Goal: Information Seeking & Learning: Learn about a topic

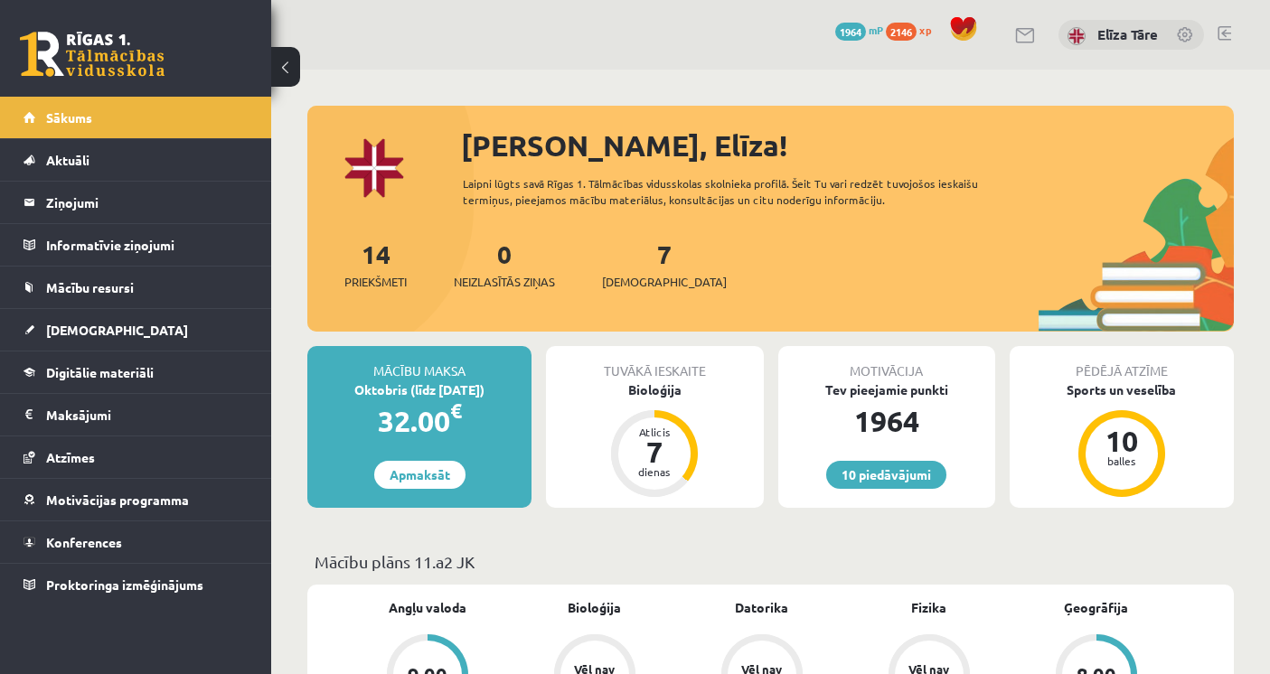
scroll to position [100, 0]
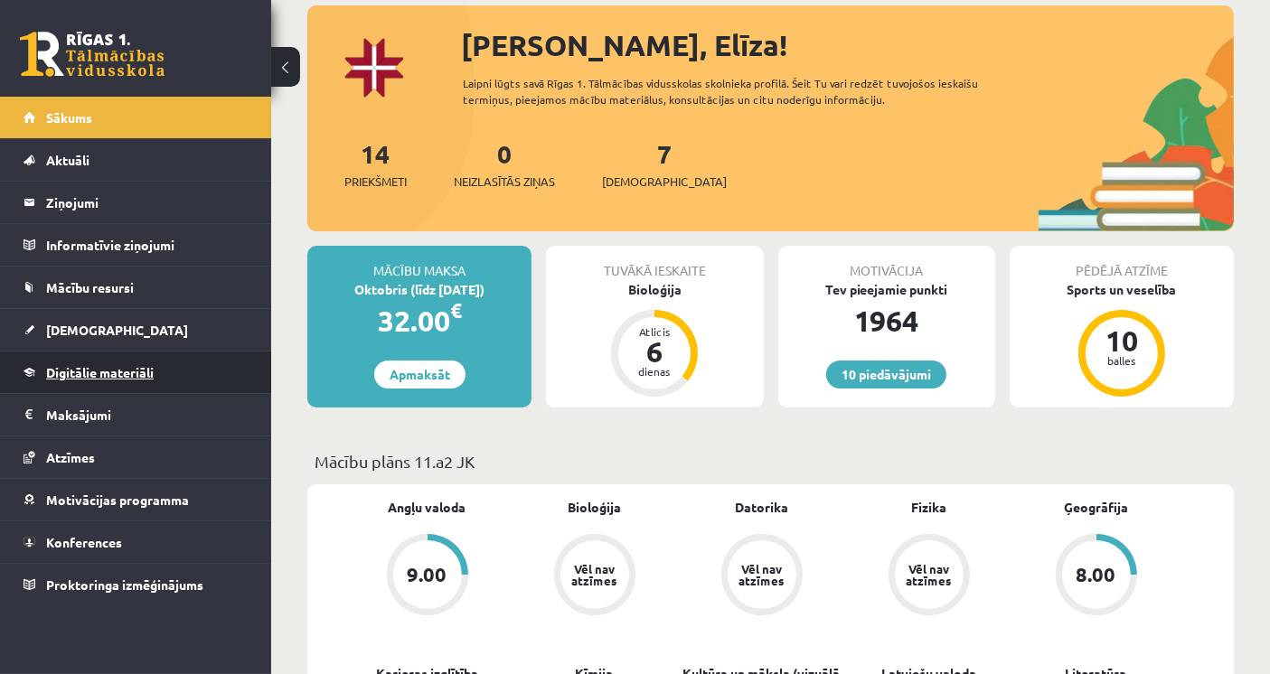
click at [136, 357] on link "Digitālie materiāli" at bounding box center [136, 373] width 225 height 42
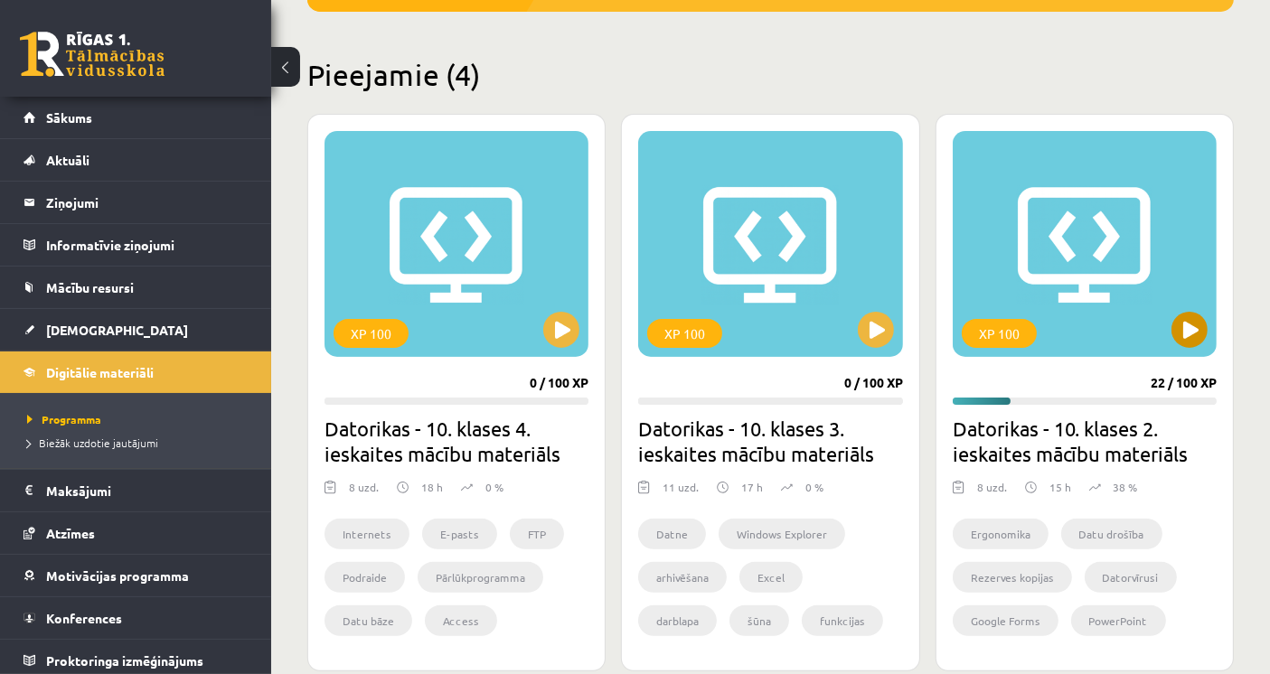
scroll to position [803, 0]
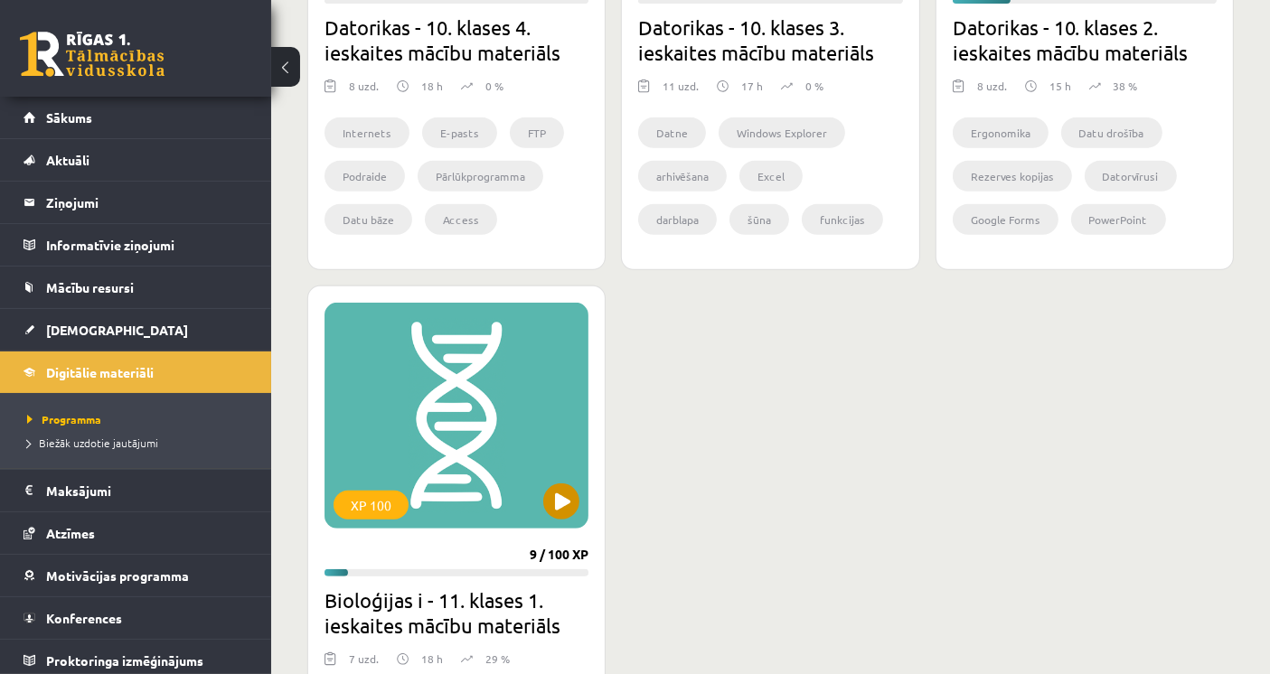
click at [480, 435] on div "XP 100" at bounding box center [457, 416] width 264 height 226
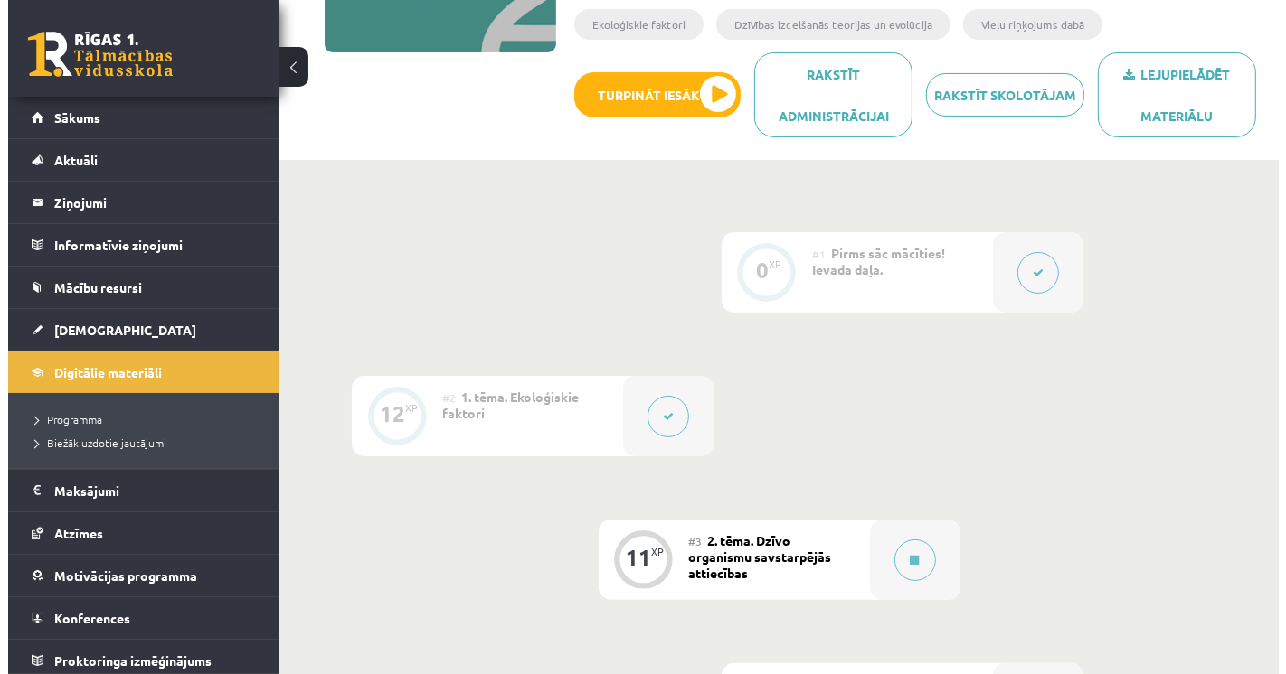
scroll to position [401, 0]
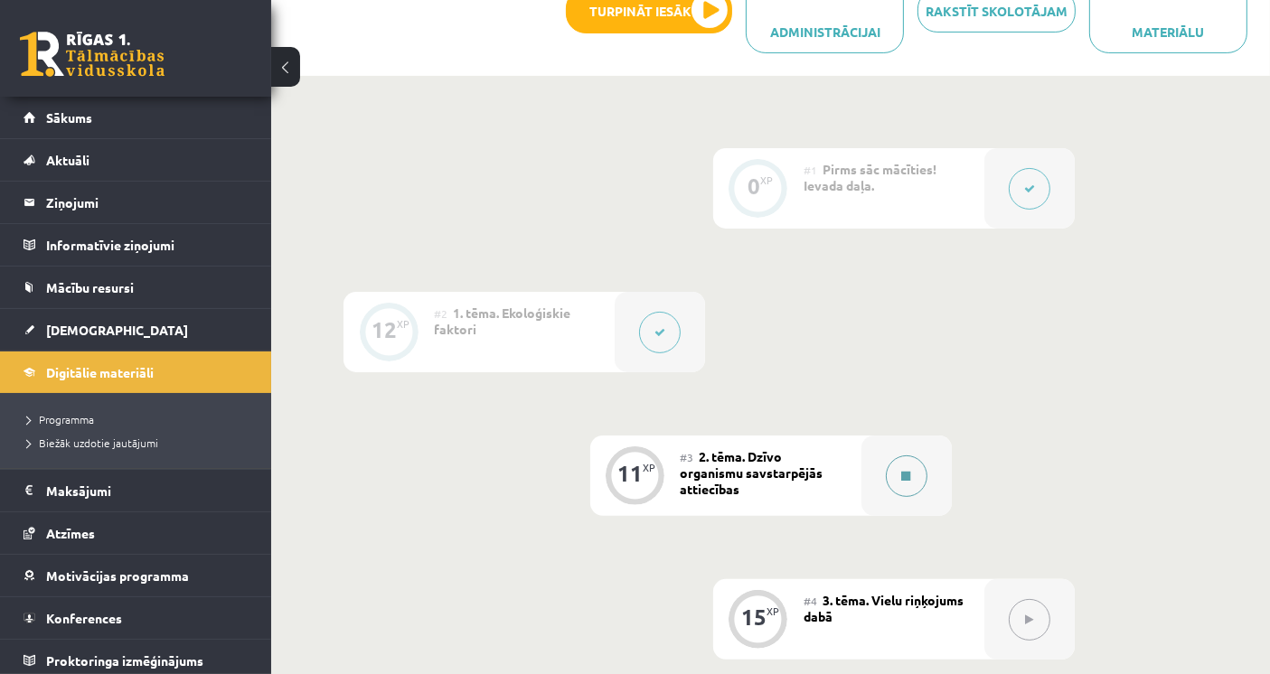
click at [893, 483] on button at bounding box center [907, 477] width 42 height 42
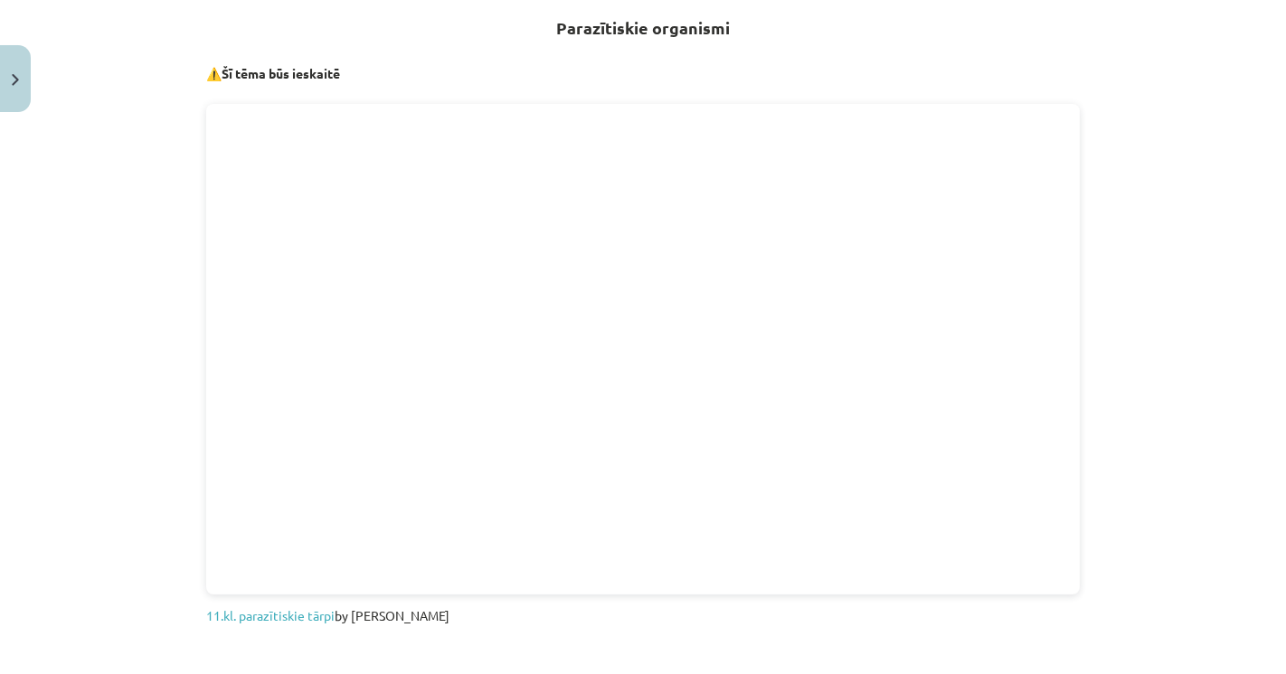
scroll to position [831, 0]
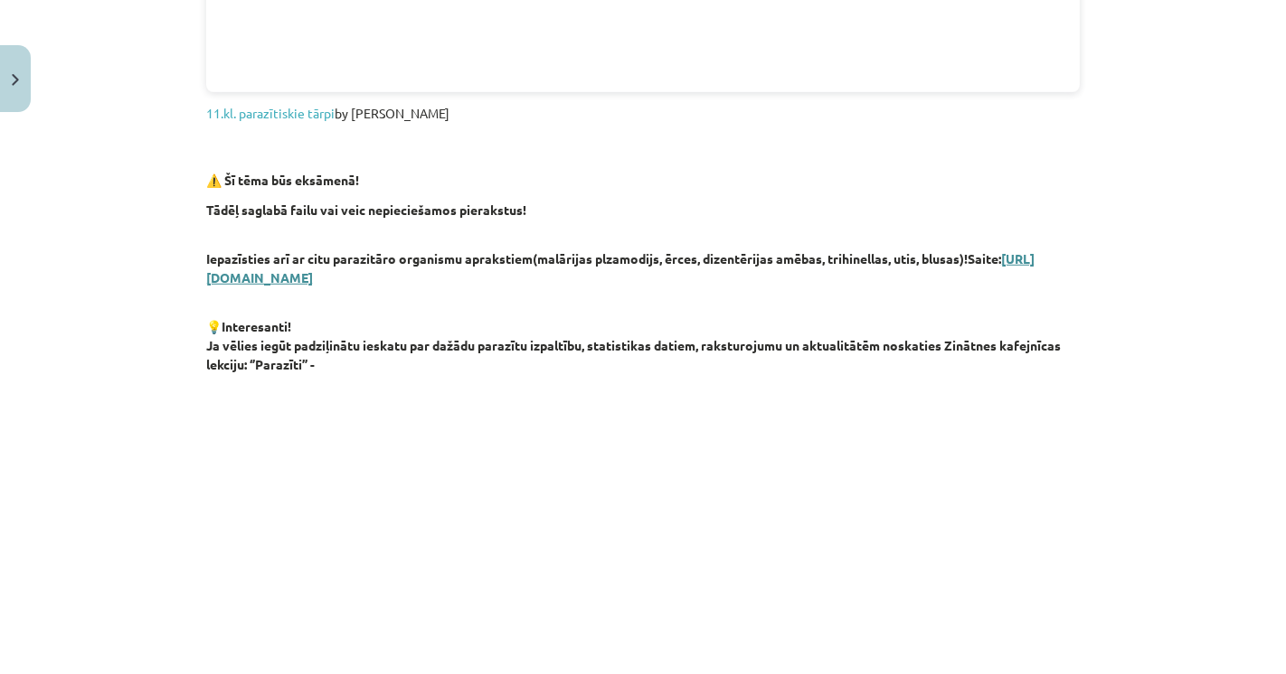
click at [435, 280] on link "[URL][DOMAIN_NAME]" at bounding box center [620, 267] width 828 height 35
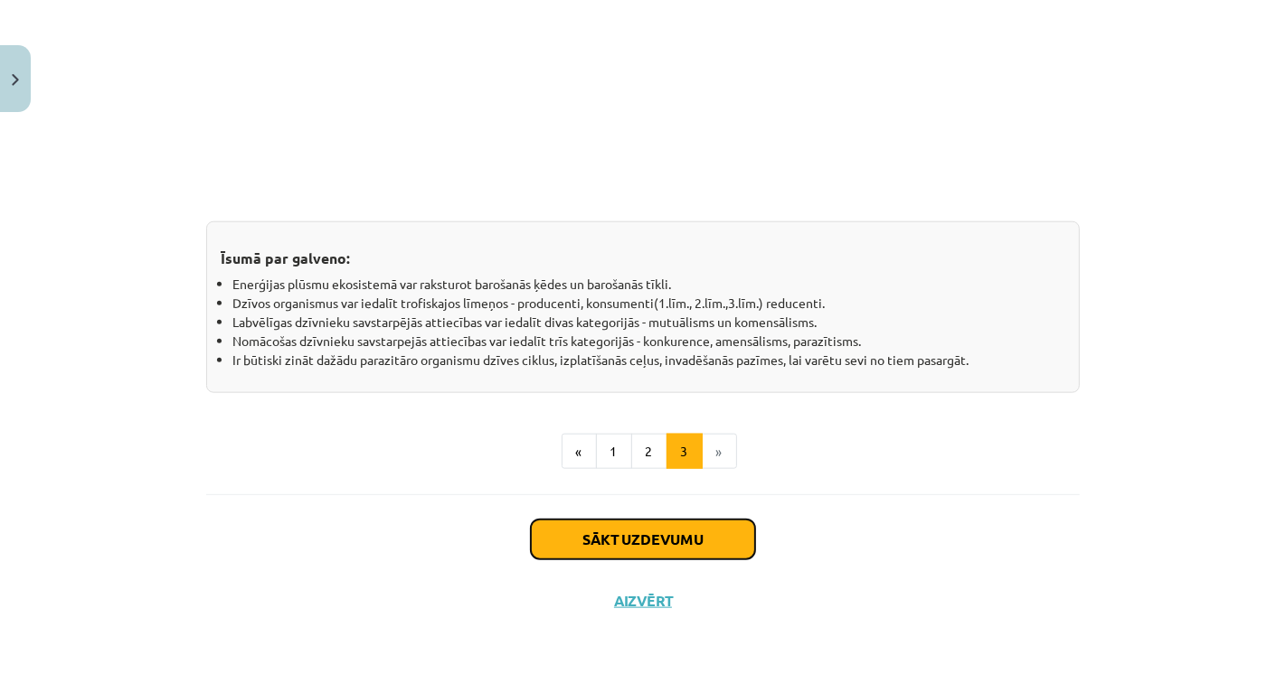
click at [612, 541] on button "Sākt uzdevumu" at bounding box center [643, 540] width 224 height 40
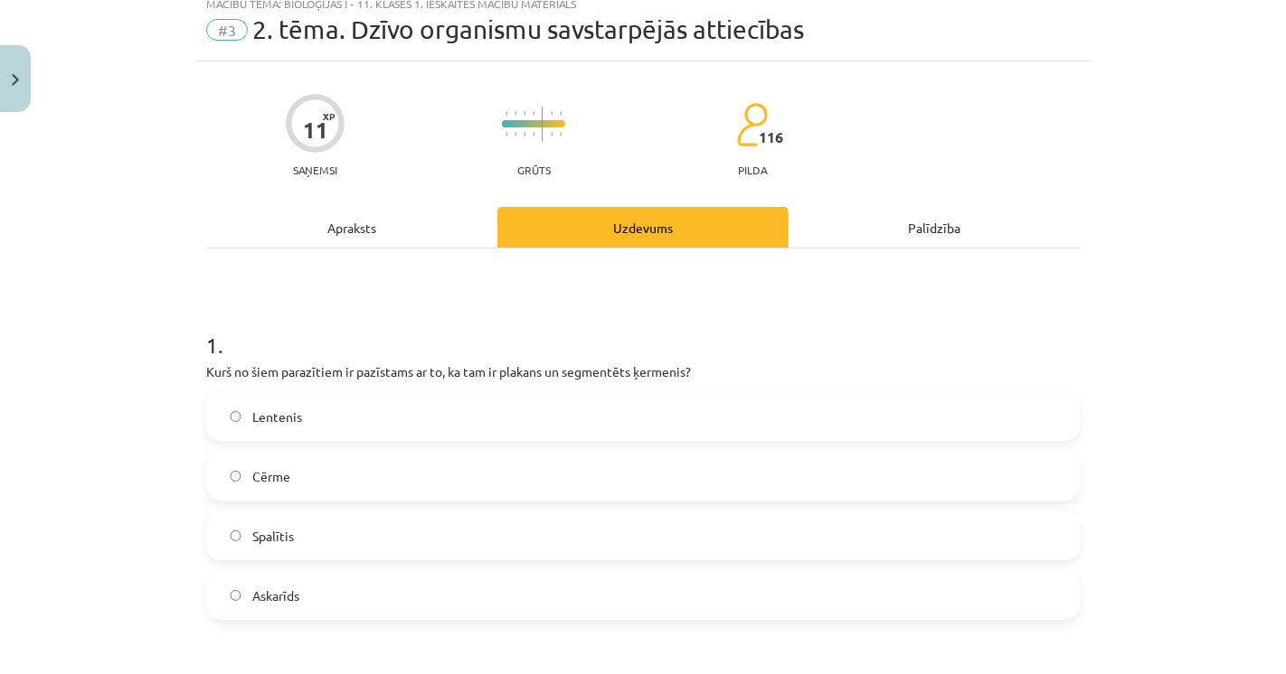
scroll to position [44, 0]
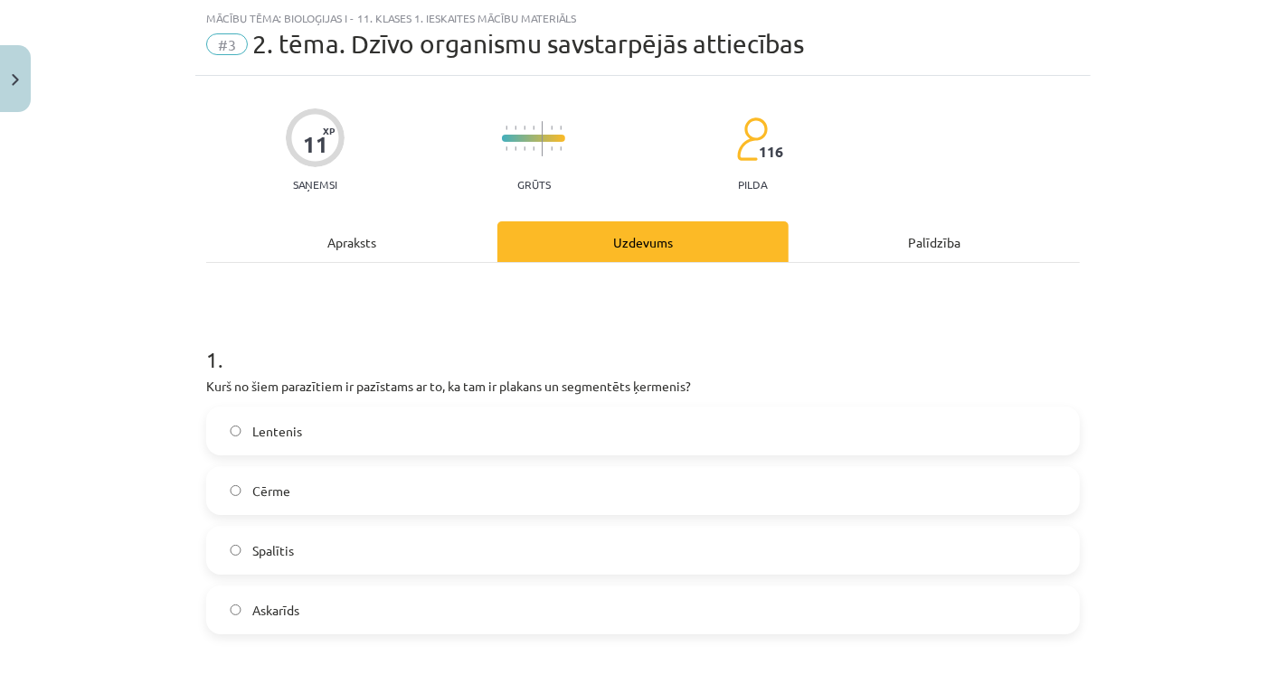
click at [67, 282] on div "Mācību tēma: Bioloģijas i - 11. klases 1. ieskaites mācību materiāls #3 2. tēma…" at bounding box center [643, 337] width 1286 height 674
click at [355, 439] on label "Lentenis" at bounding box center [643, 431] width 870 height 45
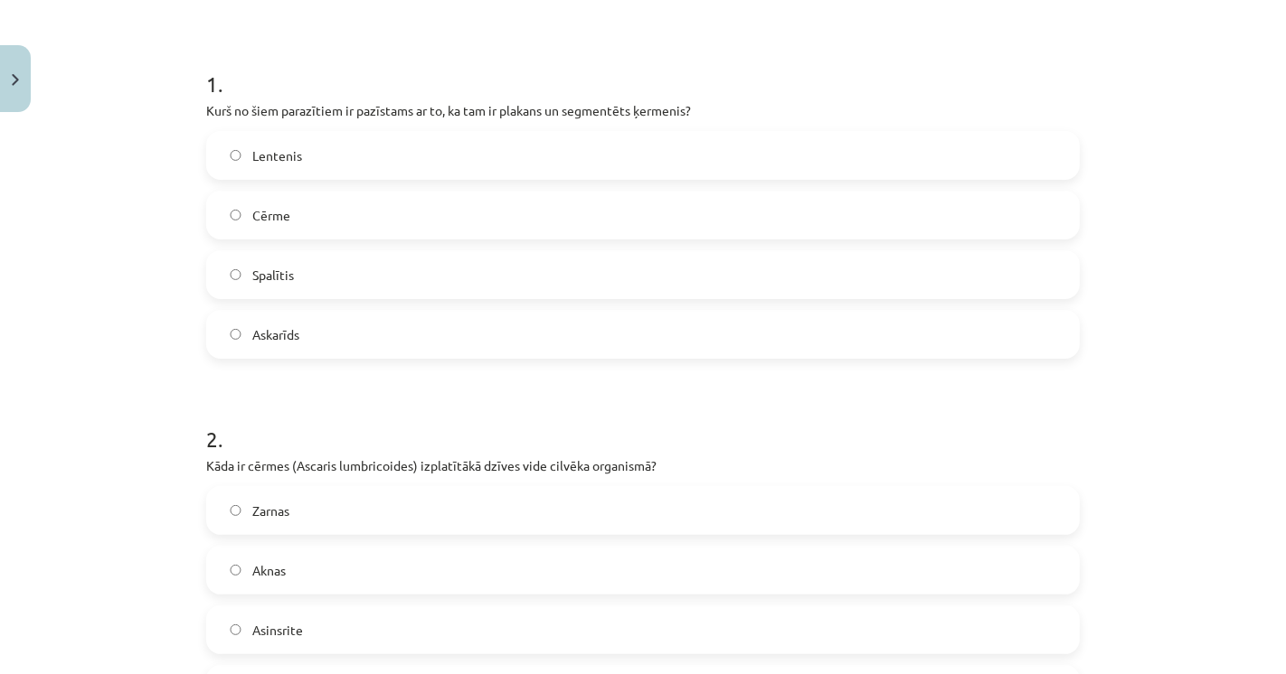
scroll to position [447, 0]
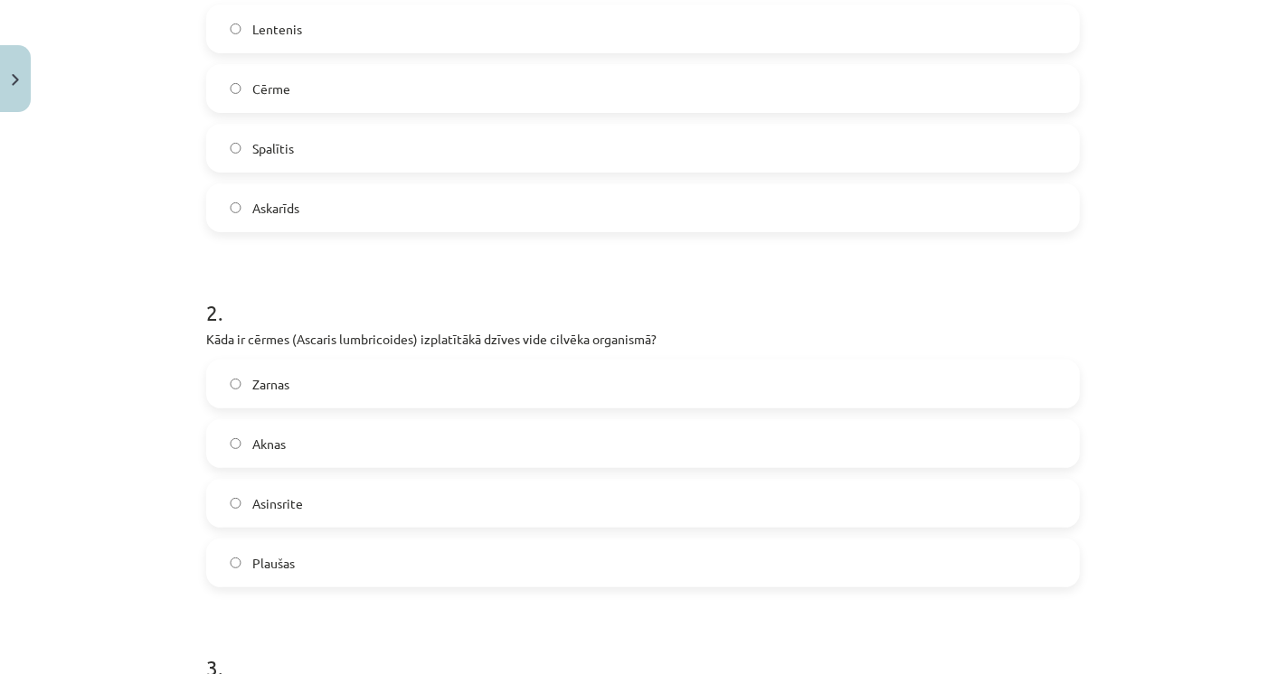
click at [315, 389] on label "Zarnas" at bounding box center [643, 384] width 870 height 45
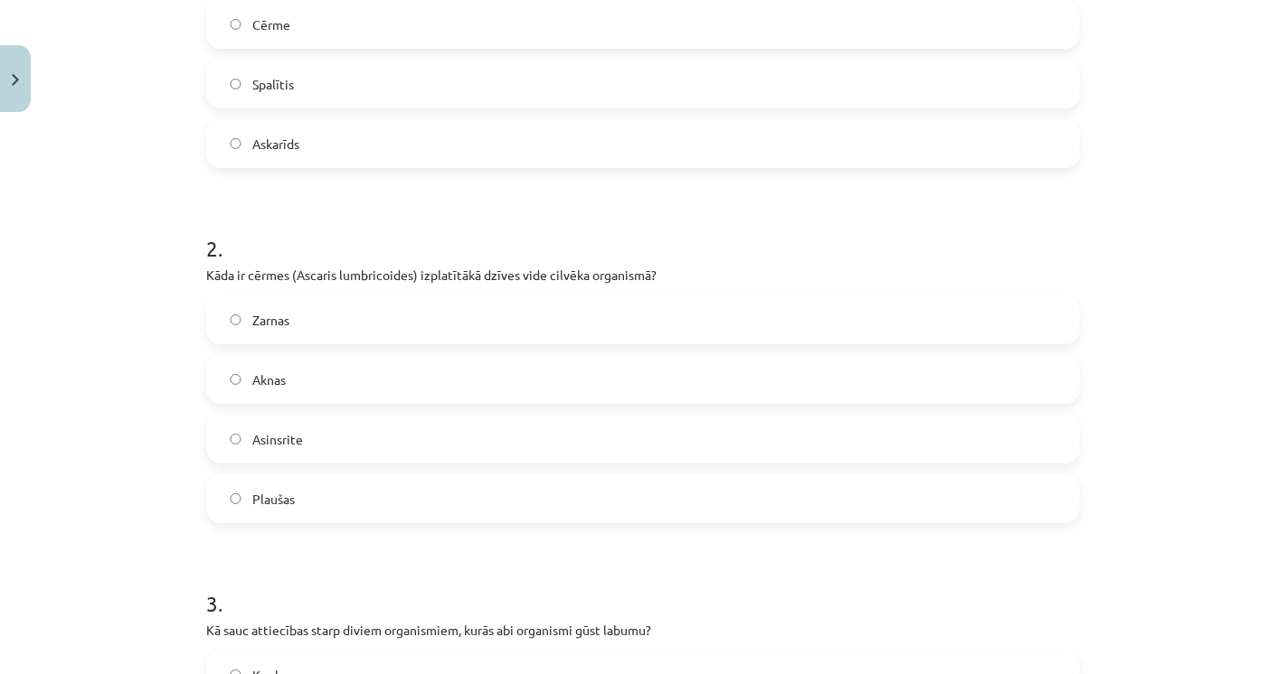
scroll to position [748, 0]
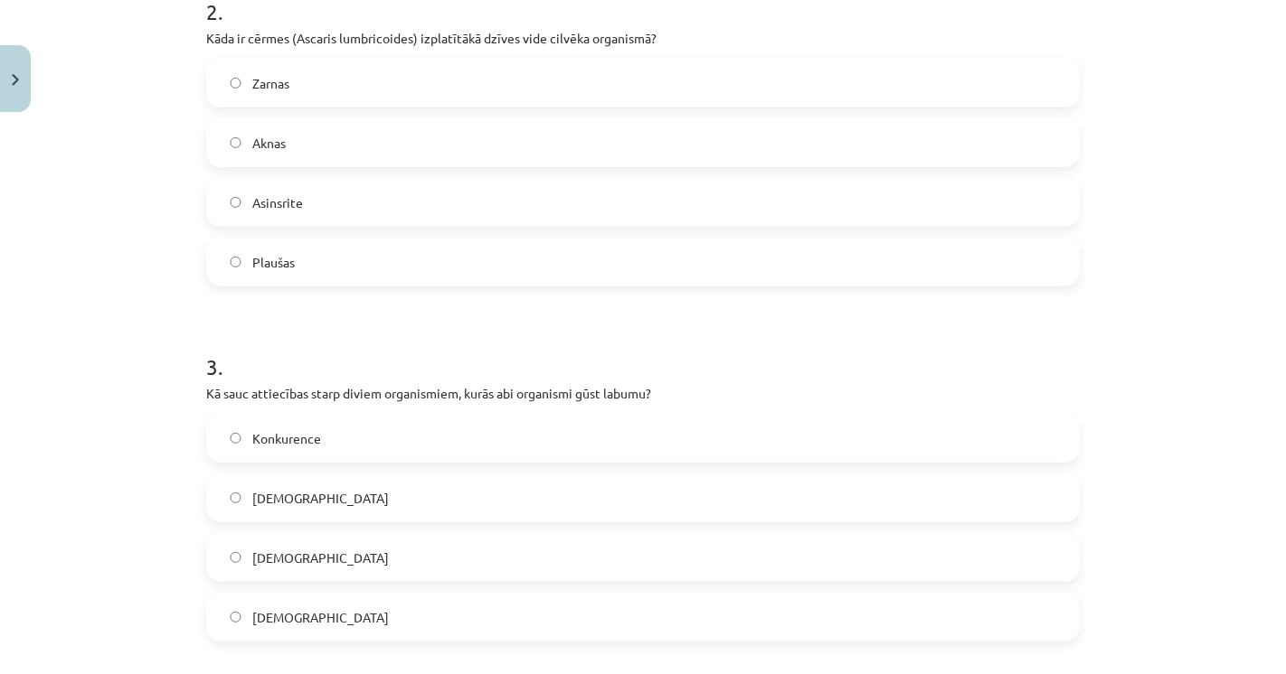
click at [298, 494] on span "[DEMOGRAPHIC_DATA]" at bounding box center [320, 498] width 137 height 19
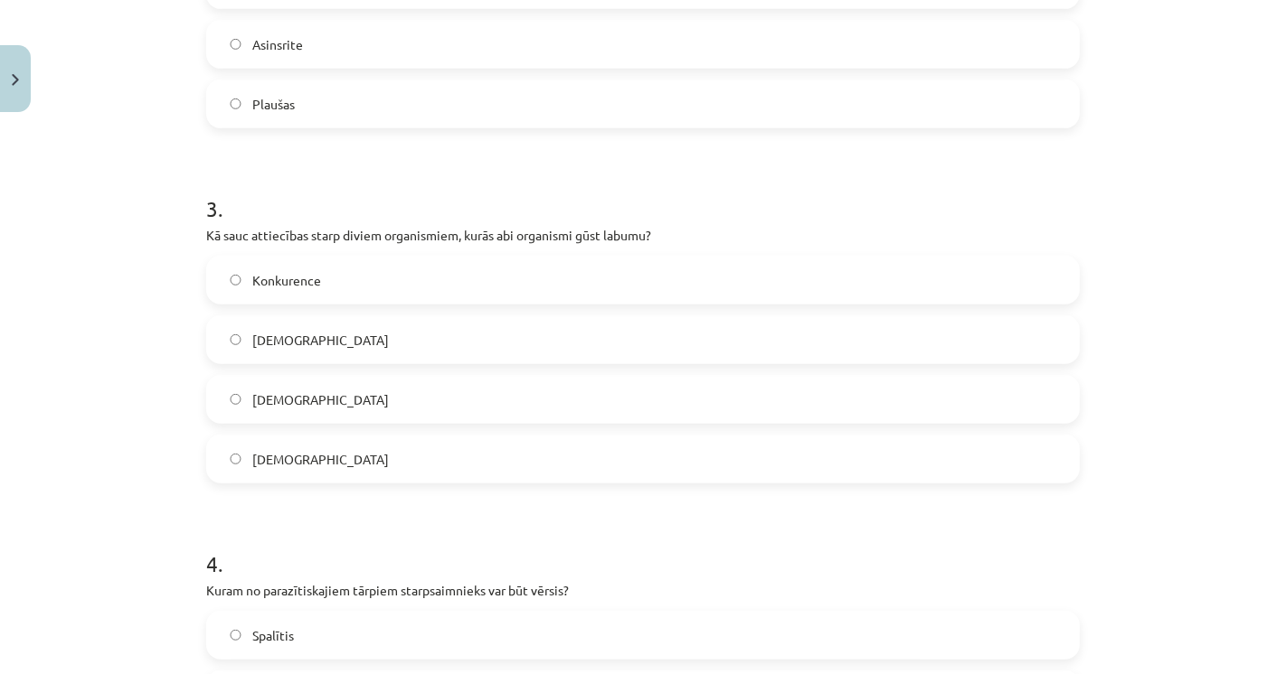
scroll to position [1149, 0]
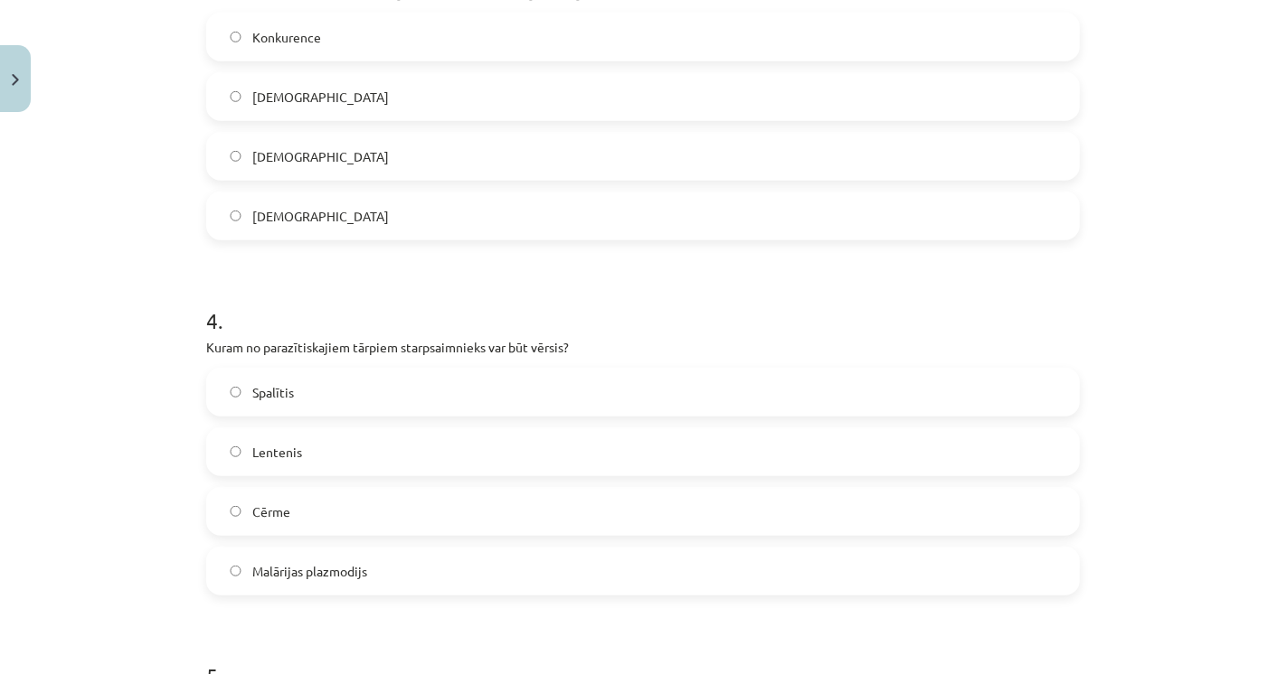
click at [283, 443] on span "Lentenis" at bounding box center [277, 452] width 50 height 19
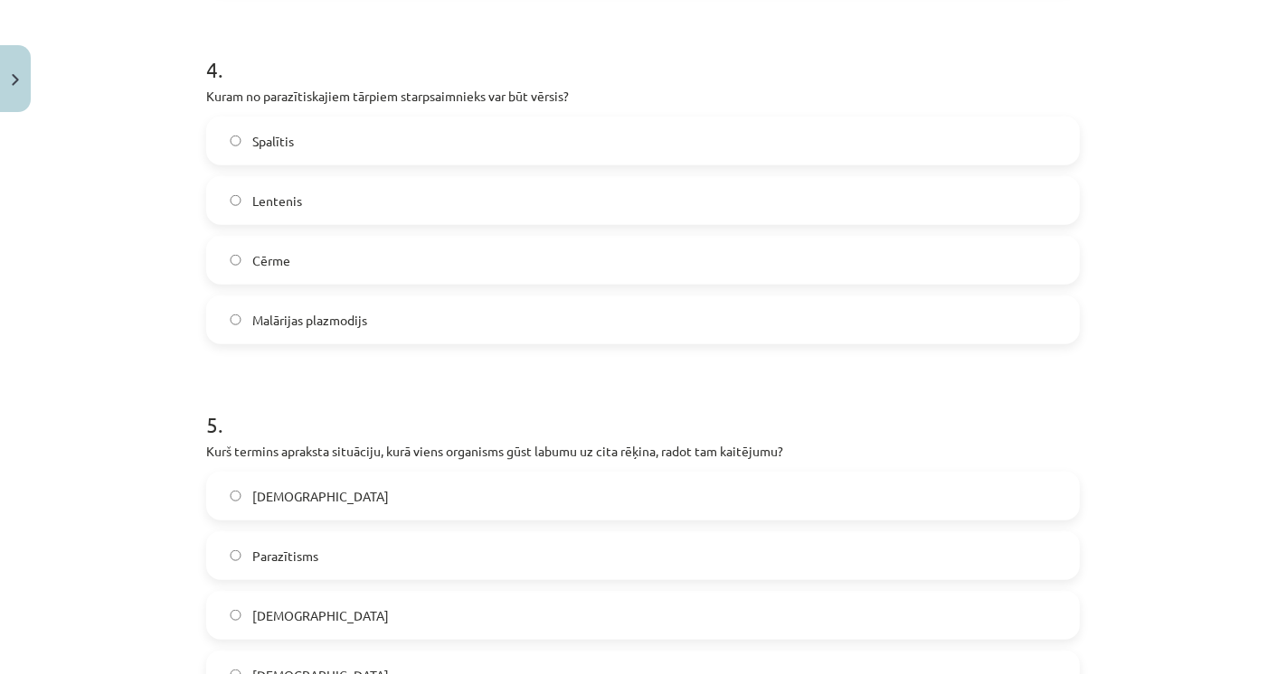
scroll to position [1451, 0]
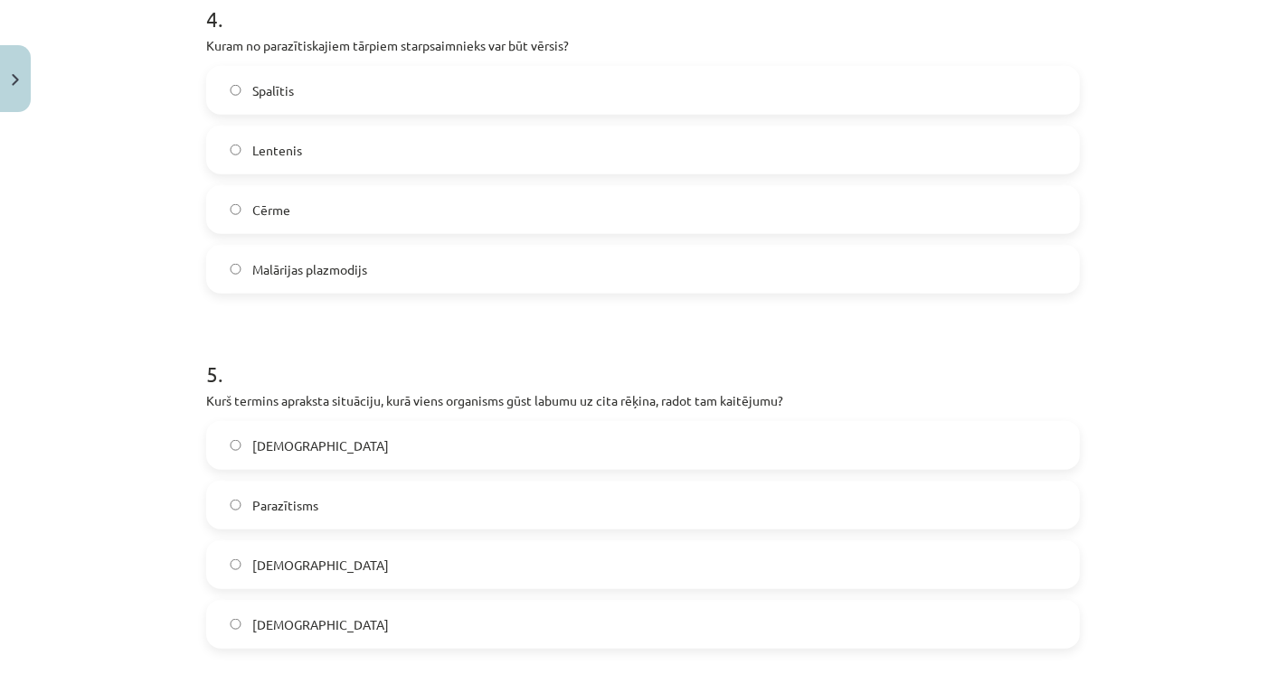
drag, startPoint x: 267, startPoint y: 487, endPoint x: 164, endPoint y: 475, distance: 103.8
click at [267, 488] on label "Parazītisms" at bounding box center [643, 505] width 870 height 45
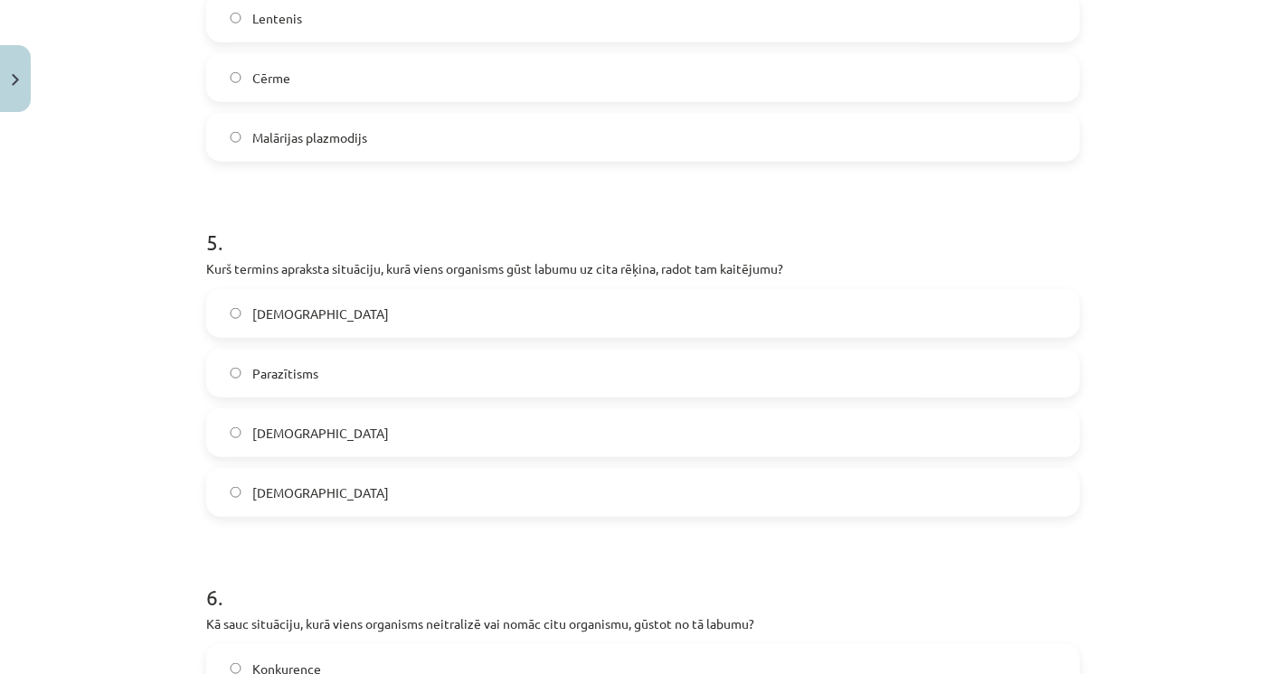
scroll to position [1652, 0]
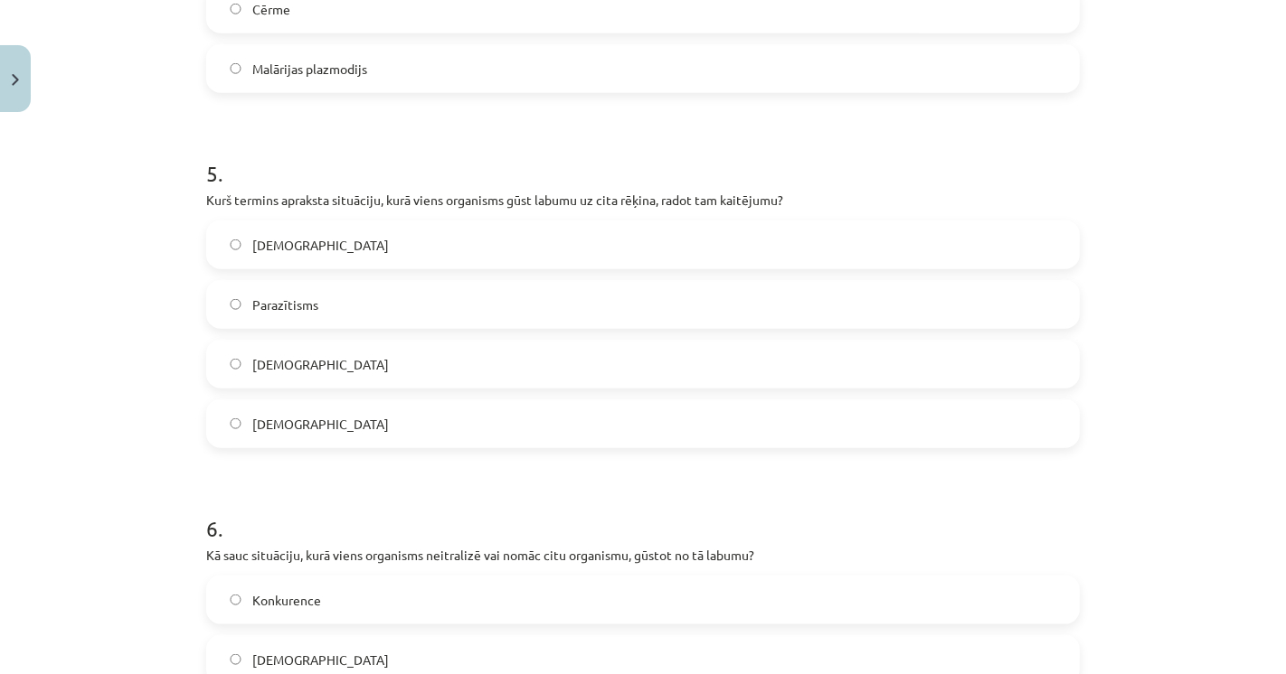
click at [140, 457] on div "Mācību tēma: Bioloģijas i - 11. klases 1. ieskaites mācību materiāls #3 2. tēma…" at bounding box center [643, 337] width 1286 height 674
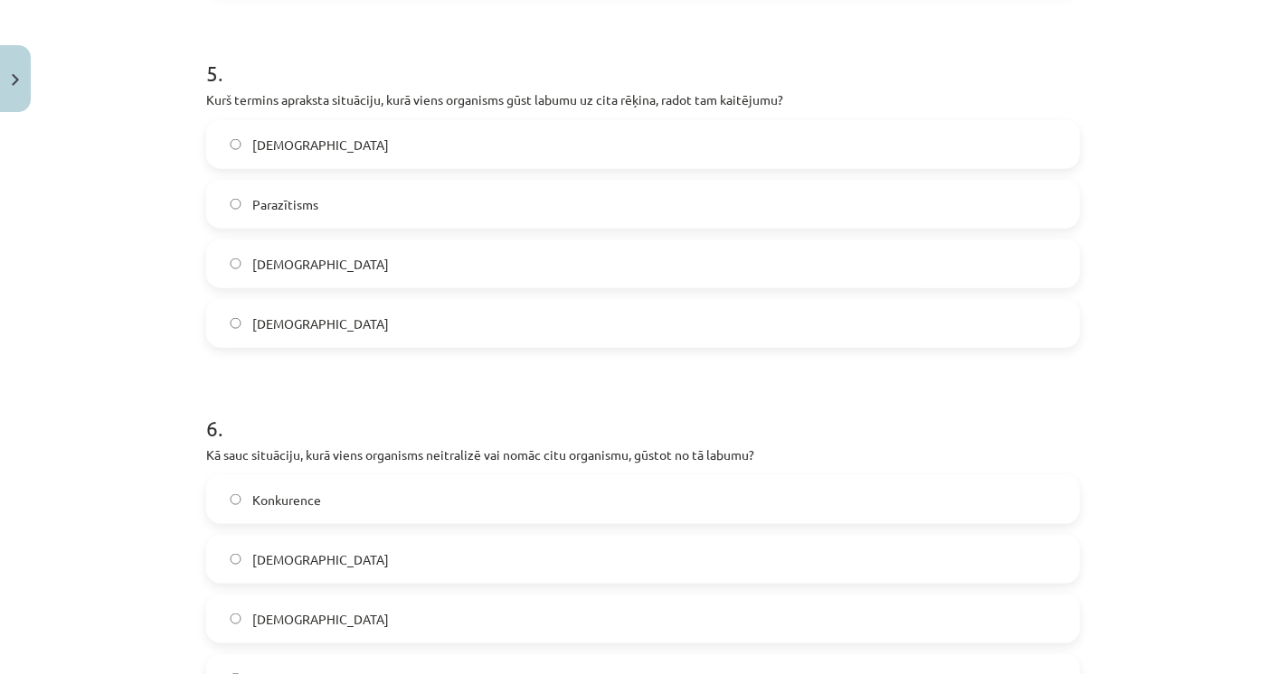
click at [284, 553] on span "[DEMOGRAPHIC_DATA]" at bounding box center [320, 560] width 137 height 19
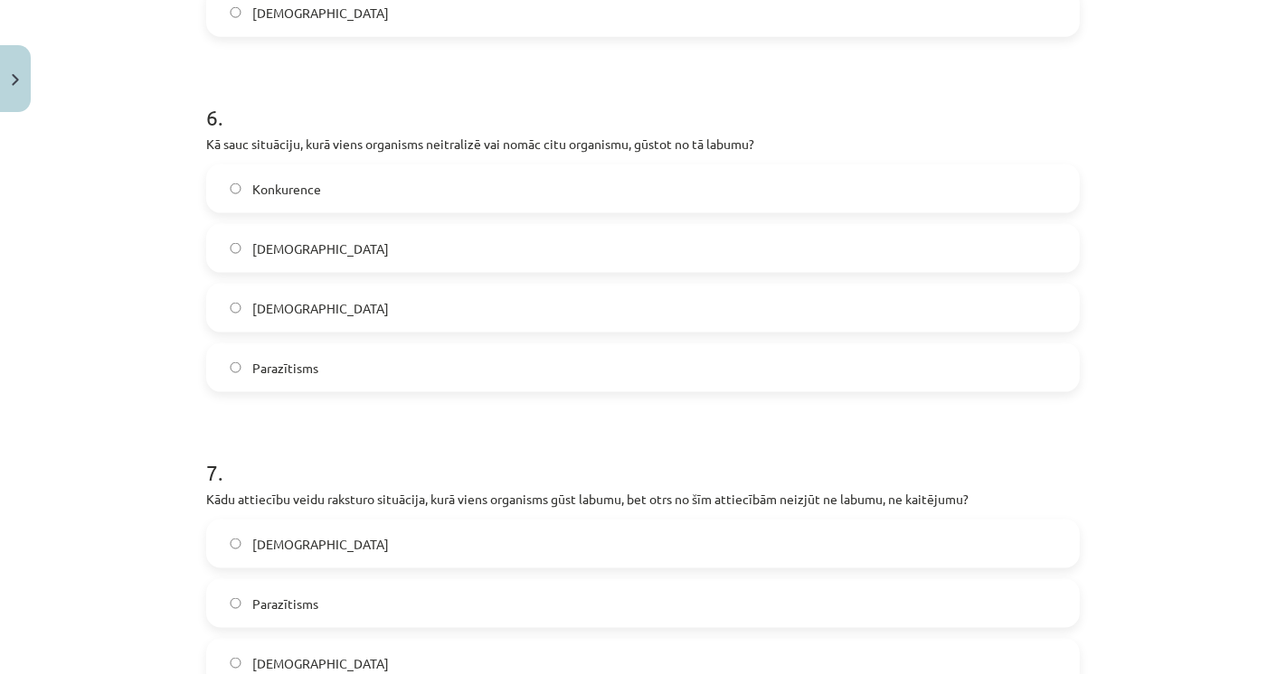
scroll to position [2154, 0]
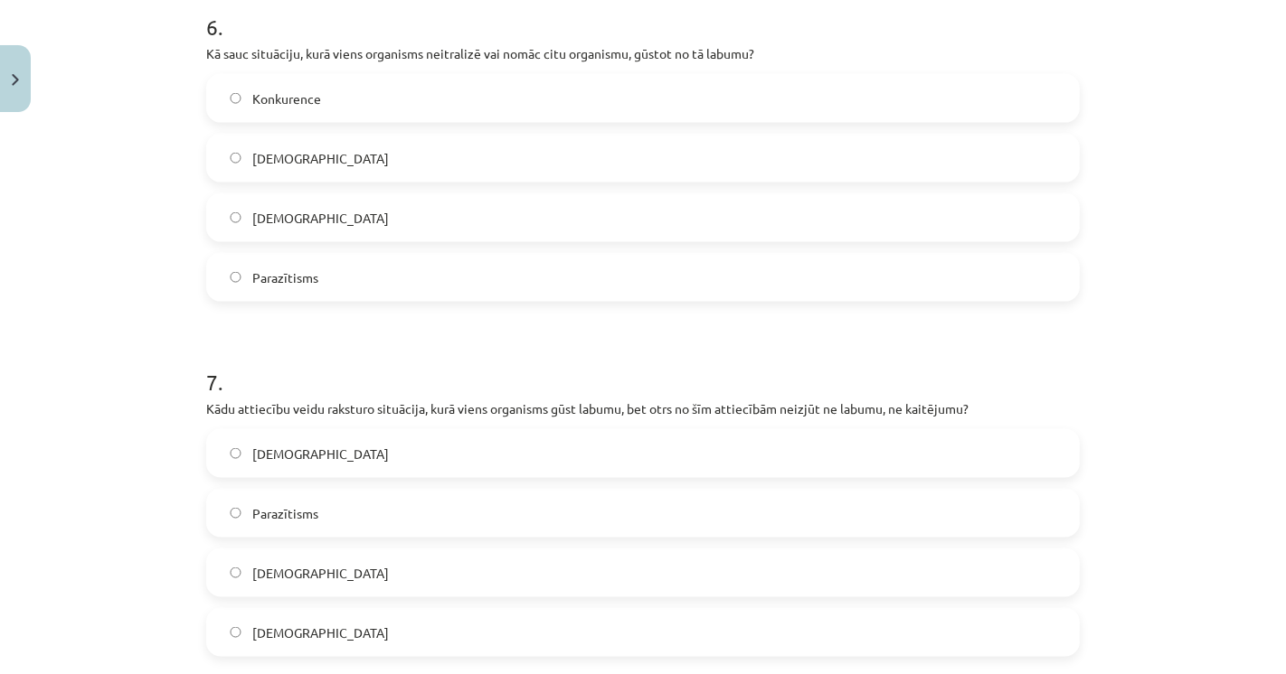
click at [212, 459] on label "[DEMOGRAPHIC_DATA]" at bounding box center [643, 453] width 870 height 45
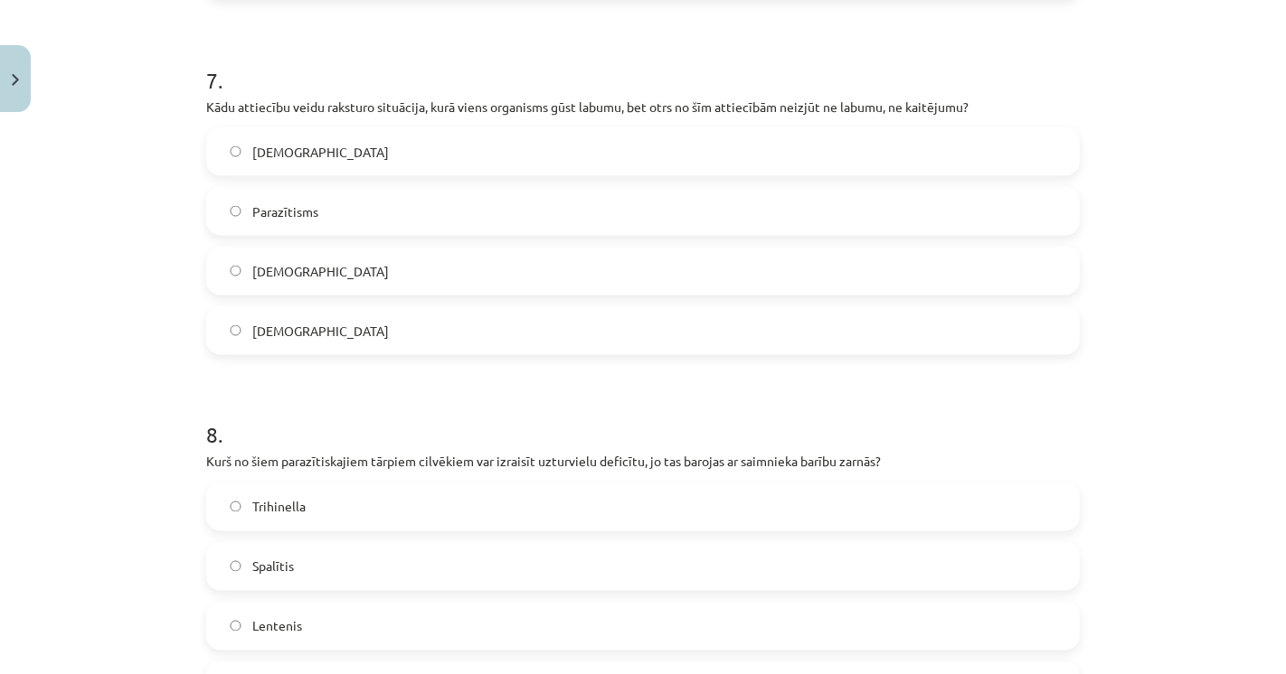
scroll to position [2556, 0]
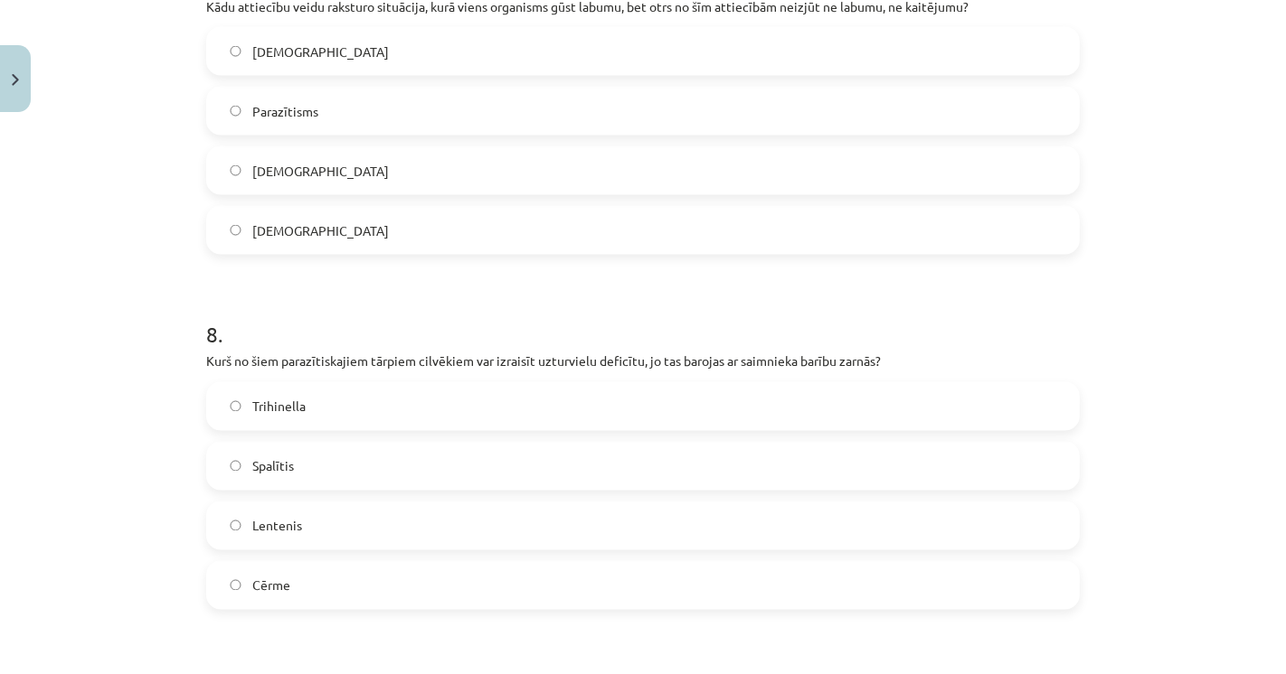
click at [314, 593] on label "Cērme" at bounding box center [643, 585] width 870 height 45
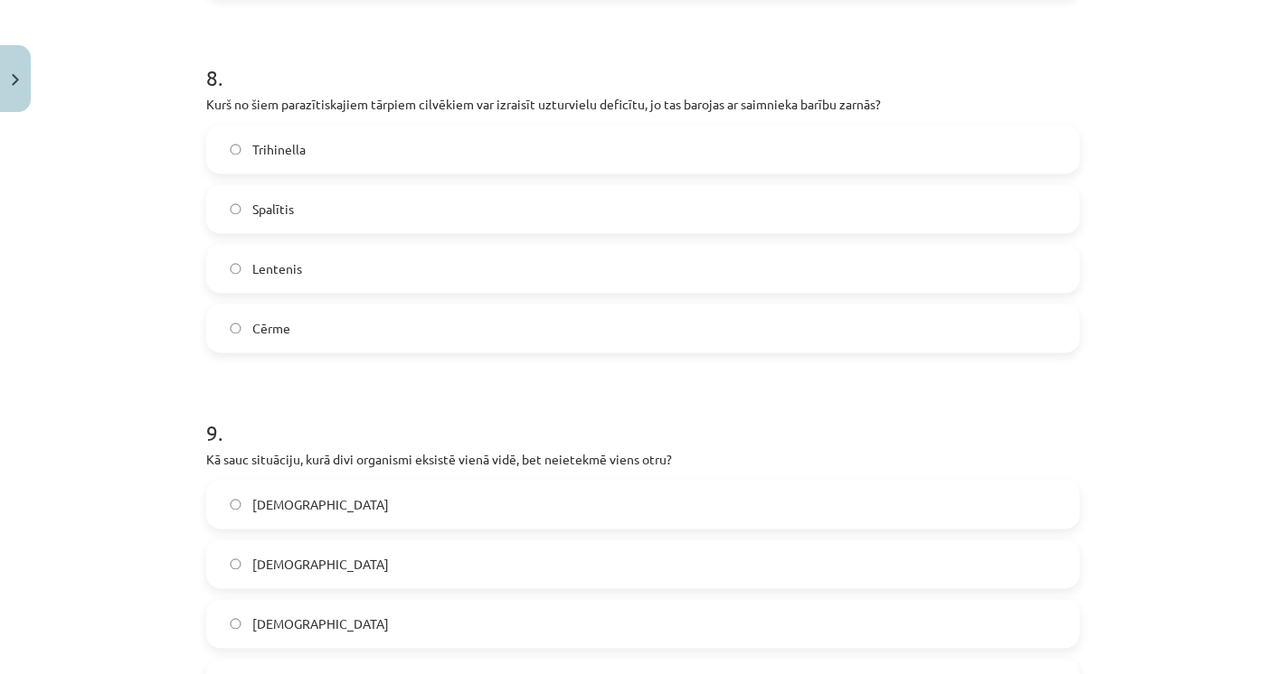
scroll to position [2857, 0]
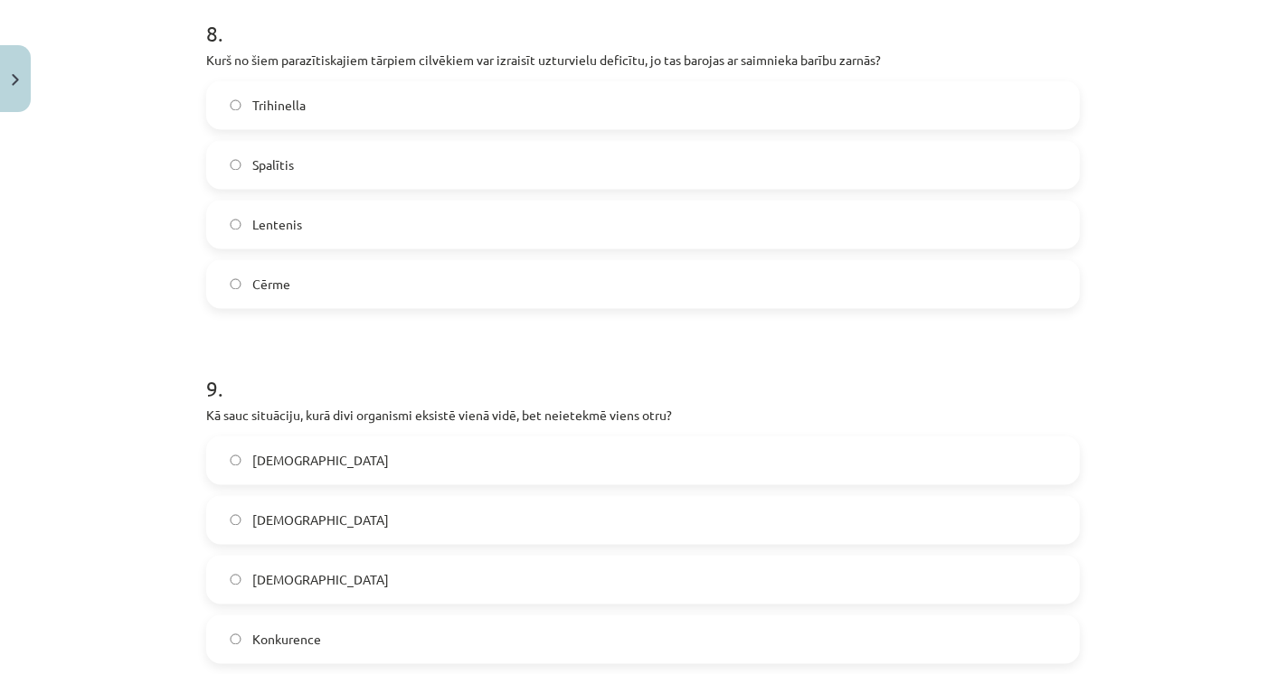
click at [325, 592] on label "[DEMOGRAPHIC_DATA]" at bounding box center [643, 580] width 870 height 45
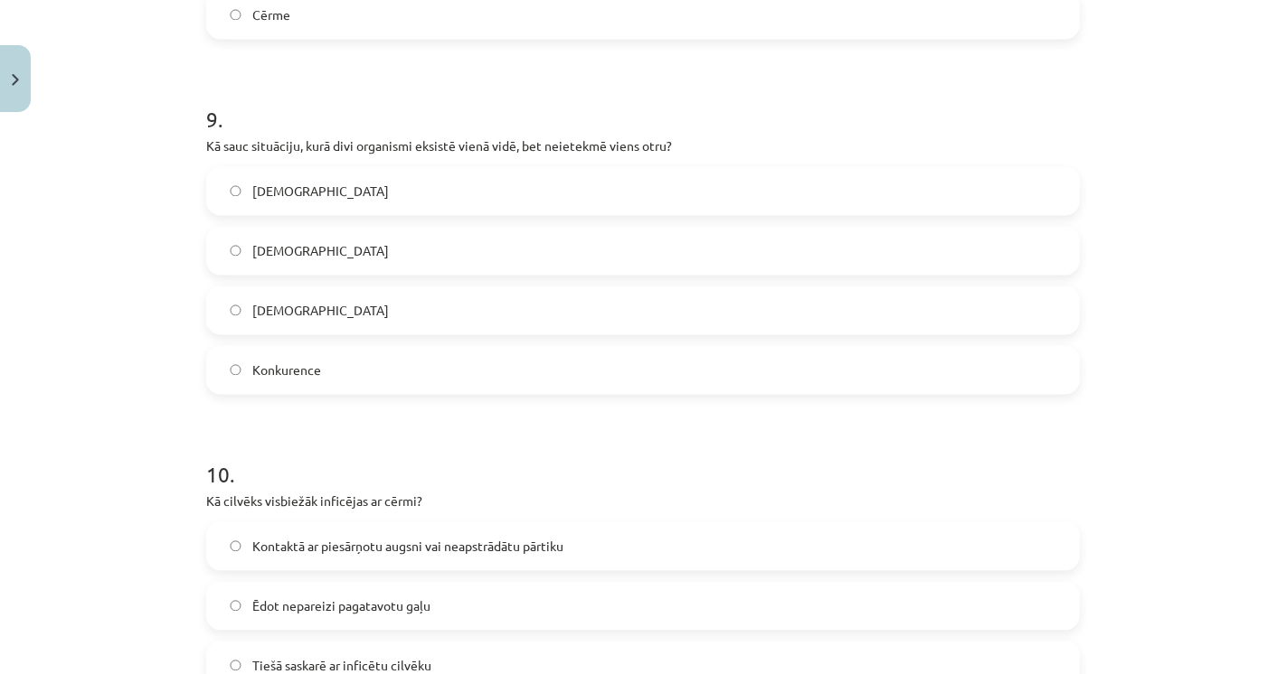
scroll to position [3159, 0]
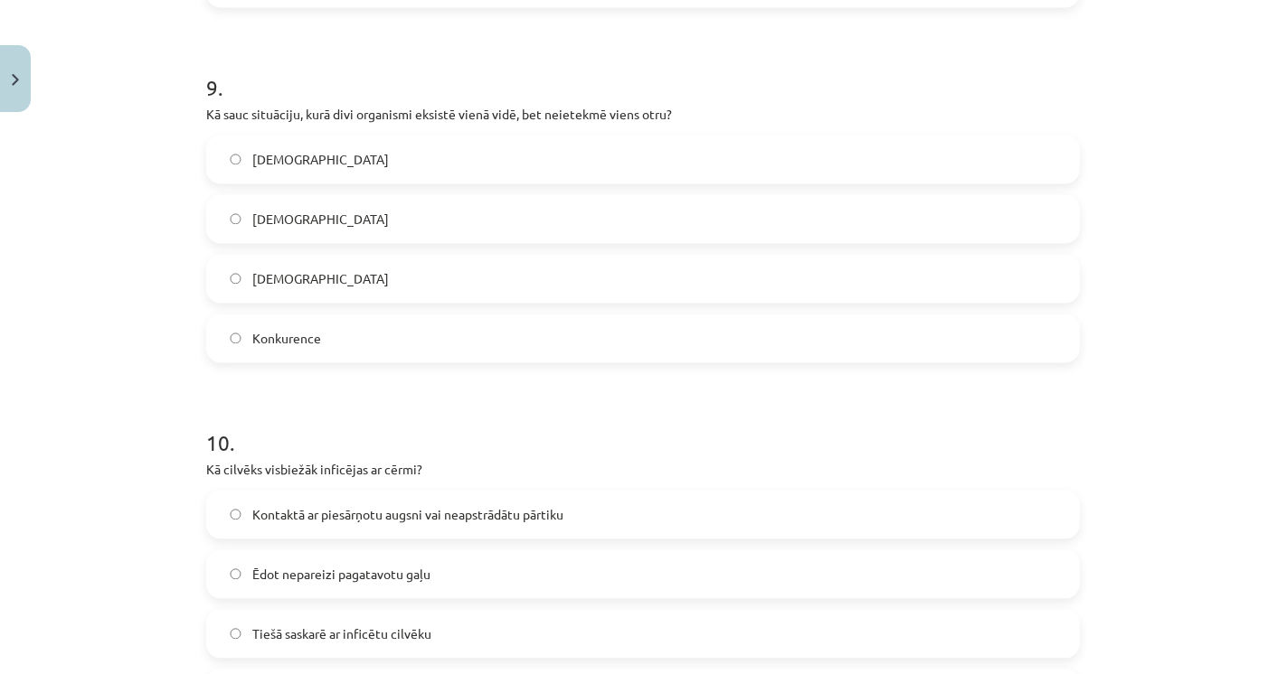
click at [14, 456] on div "Mācību tēma: Bioloģijas i - 11. klases 1. ieskaites mācību materiāls #3 2. tēma…" at bounding box center [643, 337] width 1286 height 674
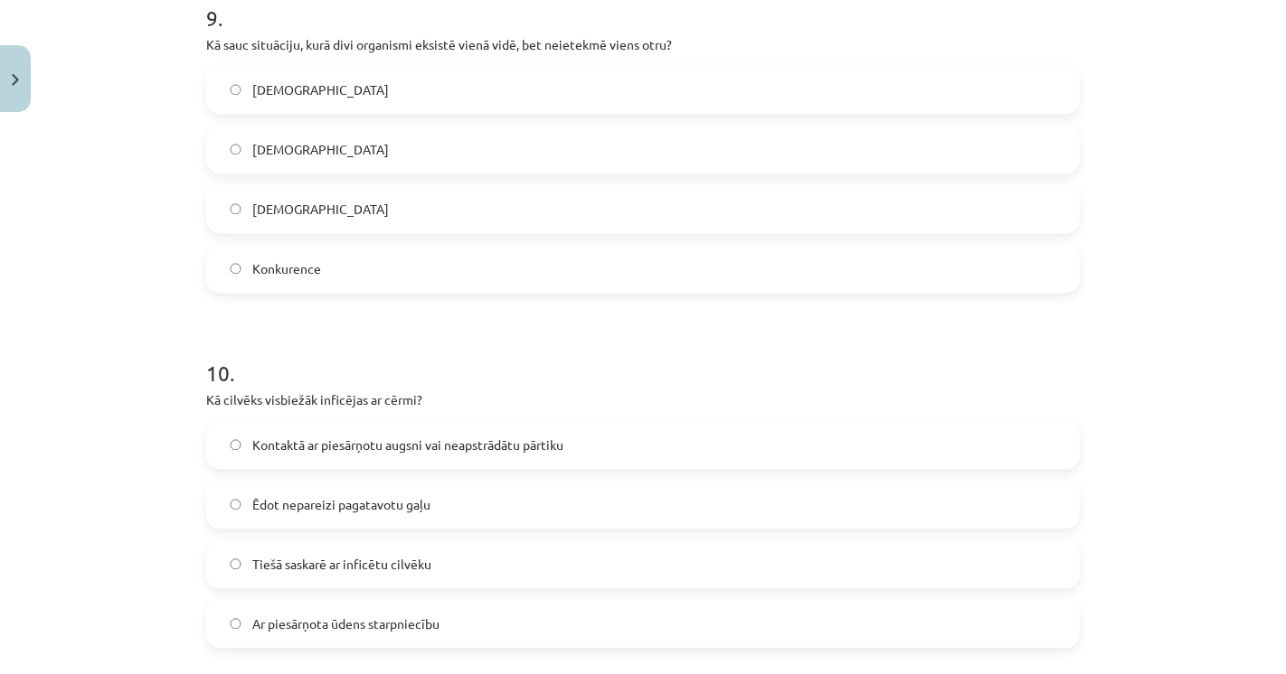
scroll to position [3259, 0]
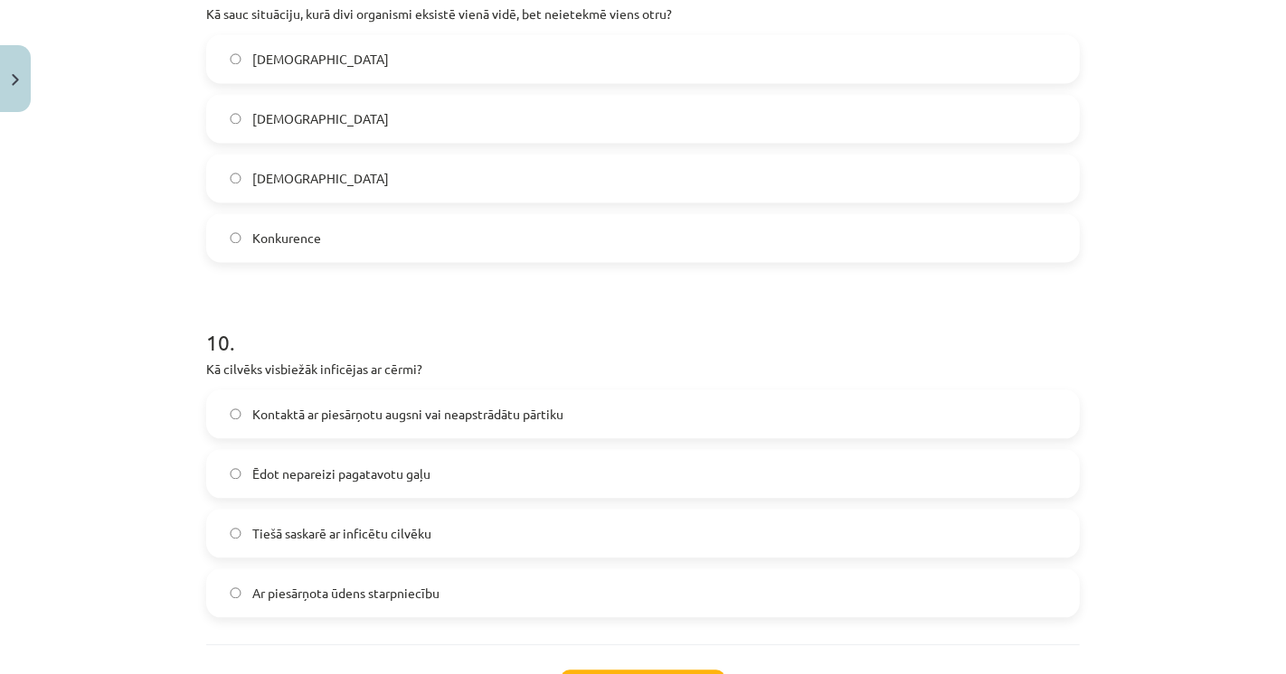
click at [335, 405] on span "Kontaktā ar piesārņotu augsni vai neapstrādātu pārtiku" at bounding box center [407, 414] width 311 height 19
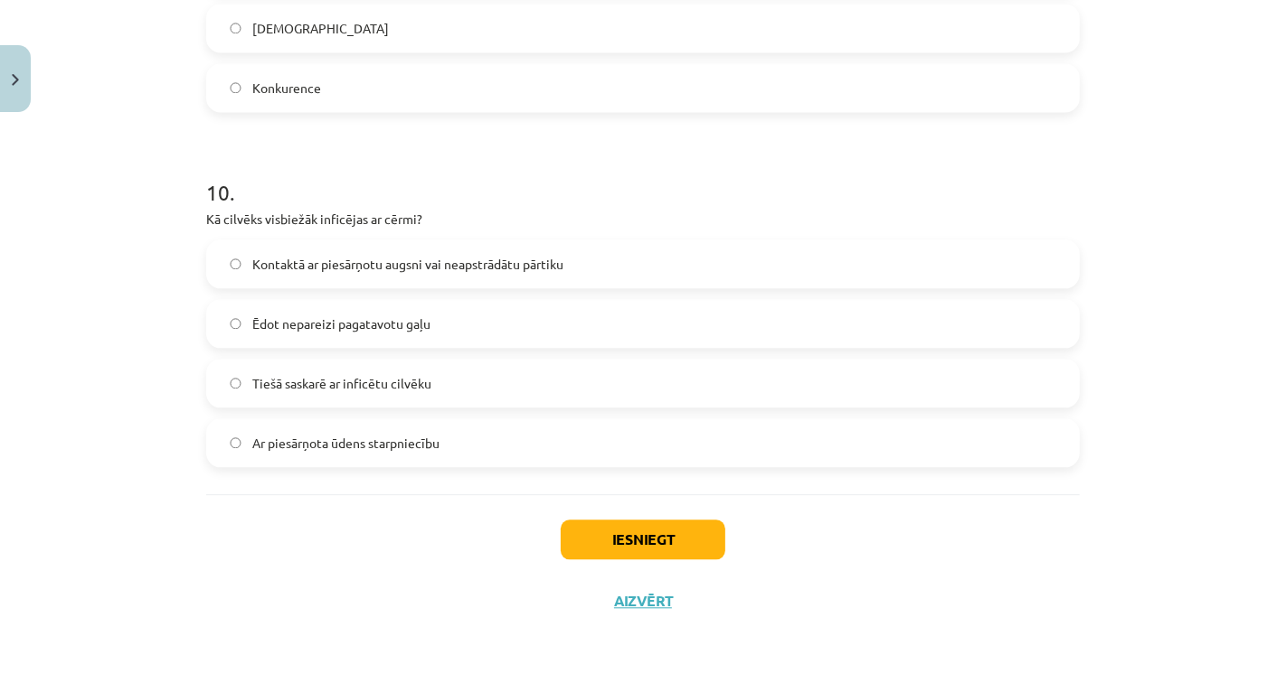
scroll to position [3409, 0]
click at [599, 539] on button "Iesniegt" at bounding box center [643, 540] width 165 height 40
click at [511, 561] on div "Iesniegt Aizvērt" at bounding box center [642, 558] width 873 height 127
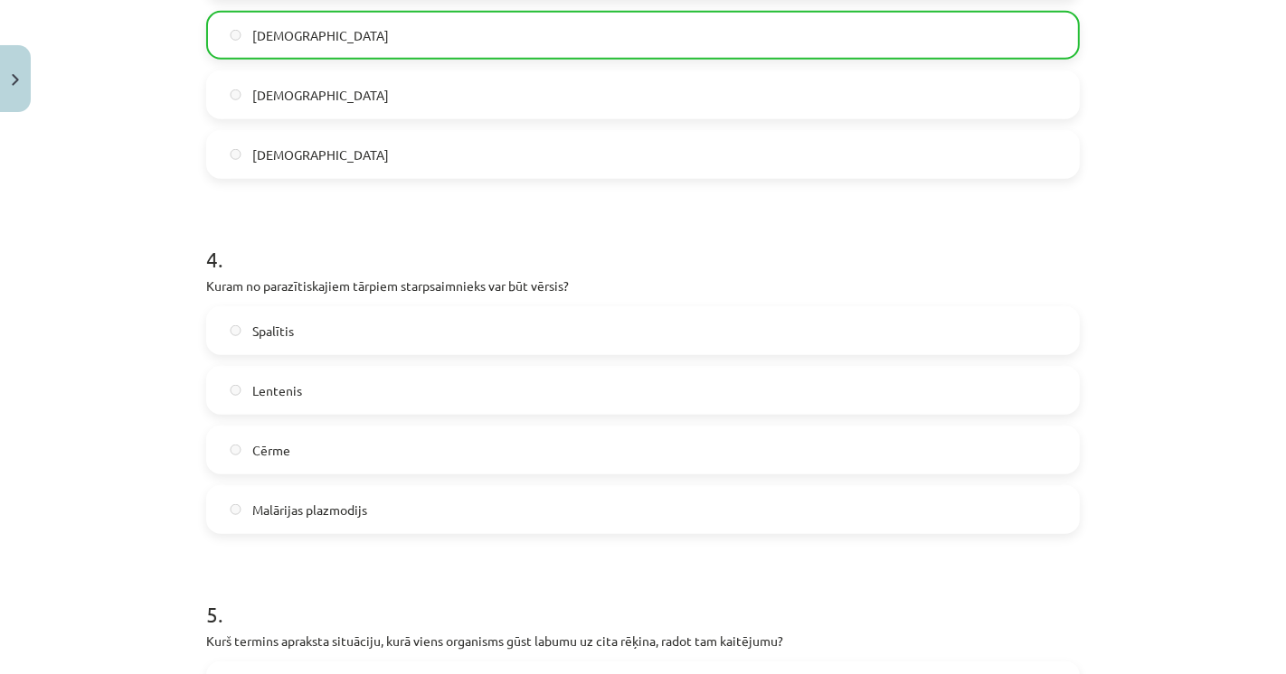
scroll to position [1501, 0]
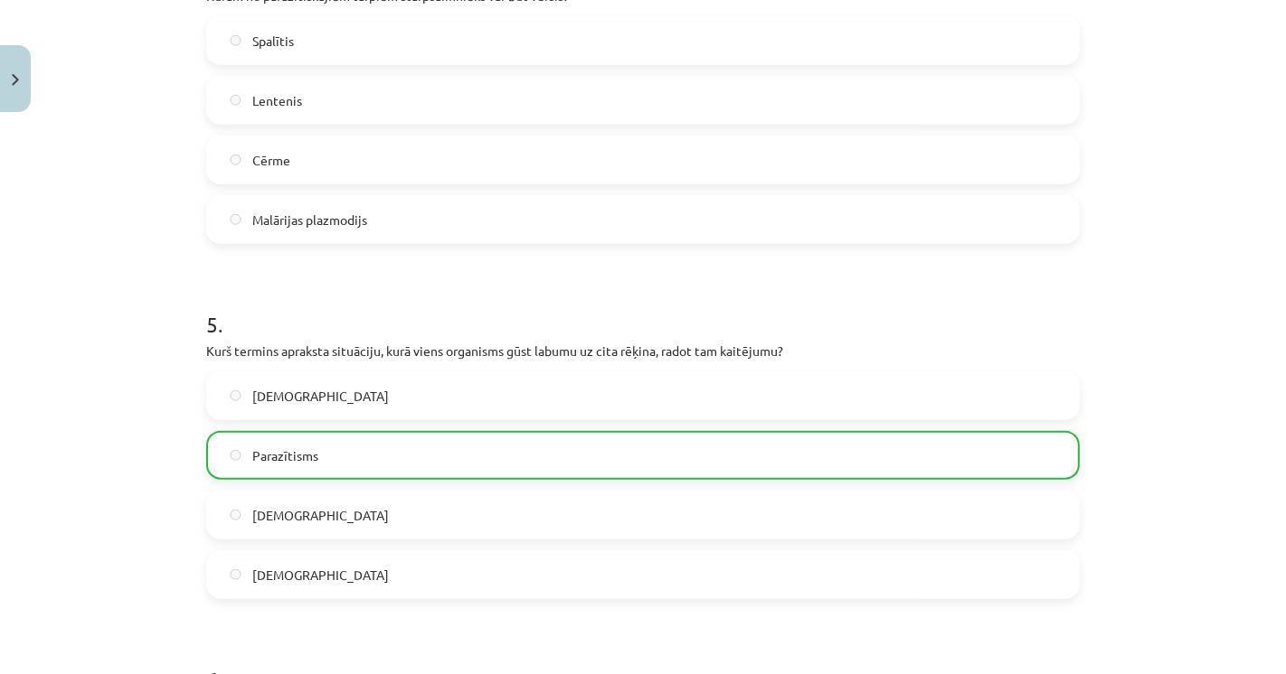
drag, startPoint x: 834, startPoint y: 481, endPoint x: 196, endPoint y: 395, distance: 643.2
click at [196, 395] on div "11 XP Saņemsi Grūts 116 pilda Apraksts Uzdevums Palīdzība 1 . Kurš no šiem para…" at bounding box center [642, 608] width 895 height 3979
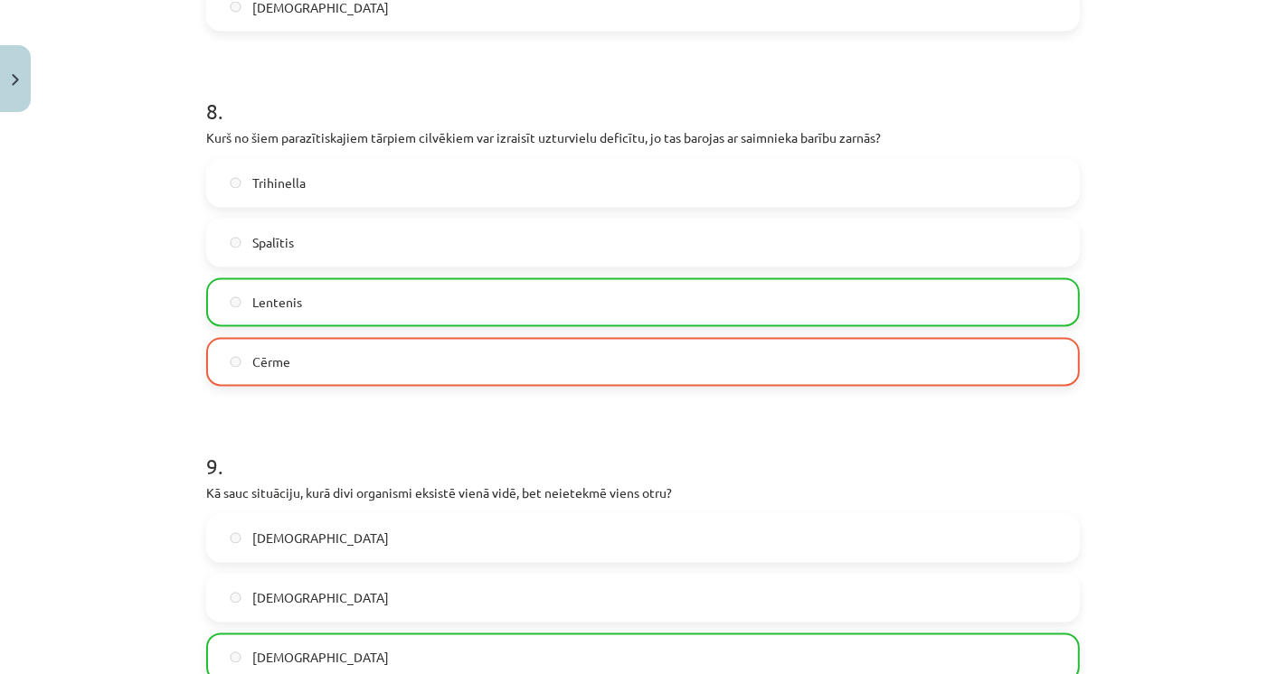
scroll to position [2707, 0]
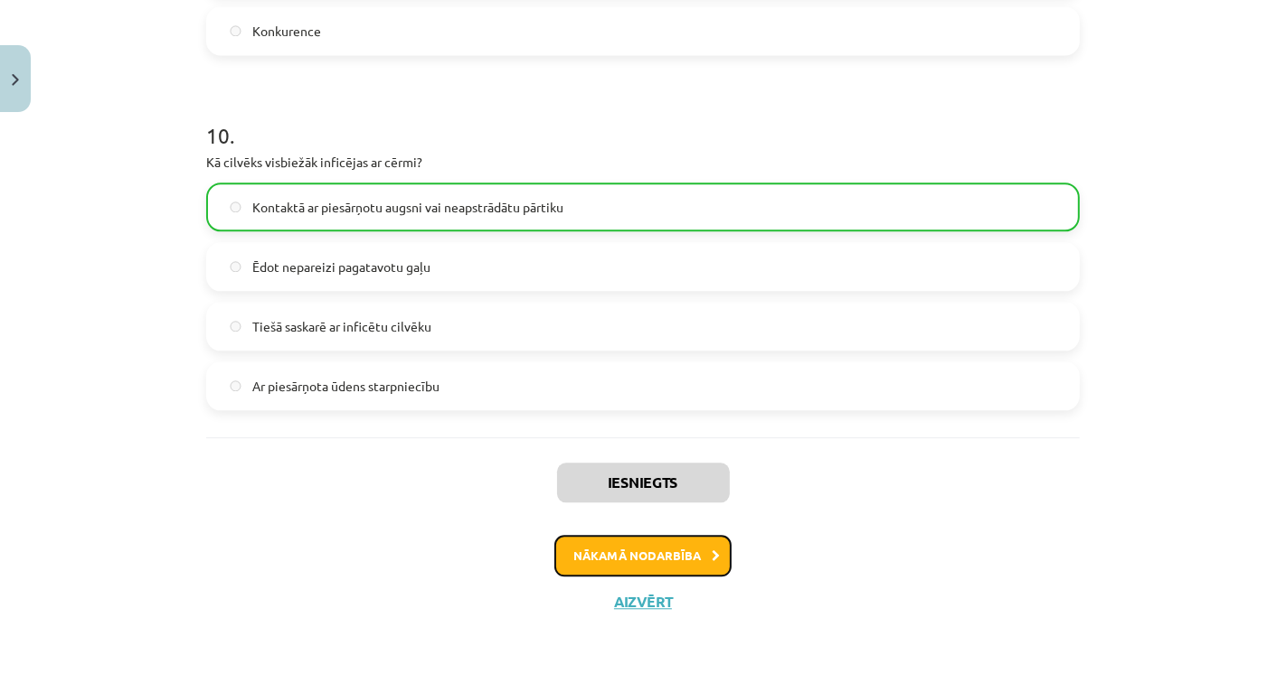
click at [599, 556] on button "Nākamā nodarbība" at bounding box center [642, 556] width 177 height 42
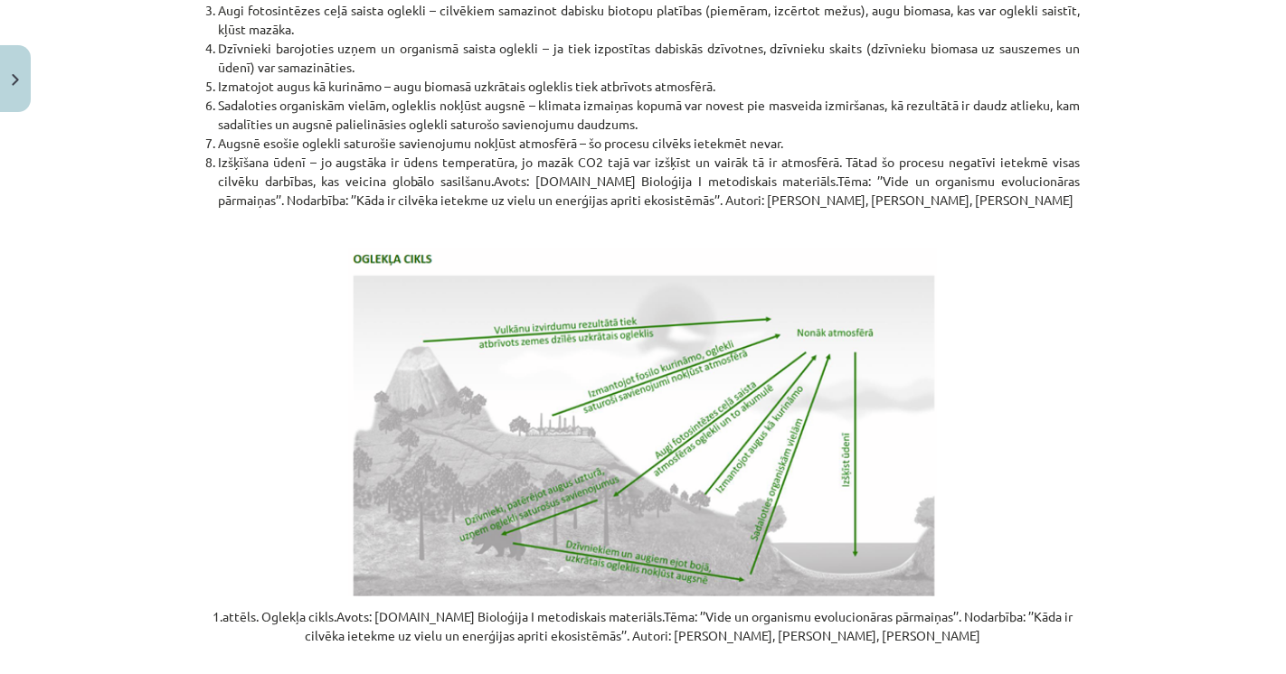
scroll to position [3682, 0]
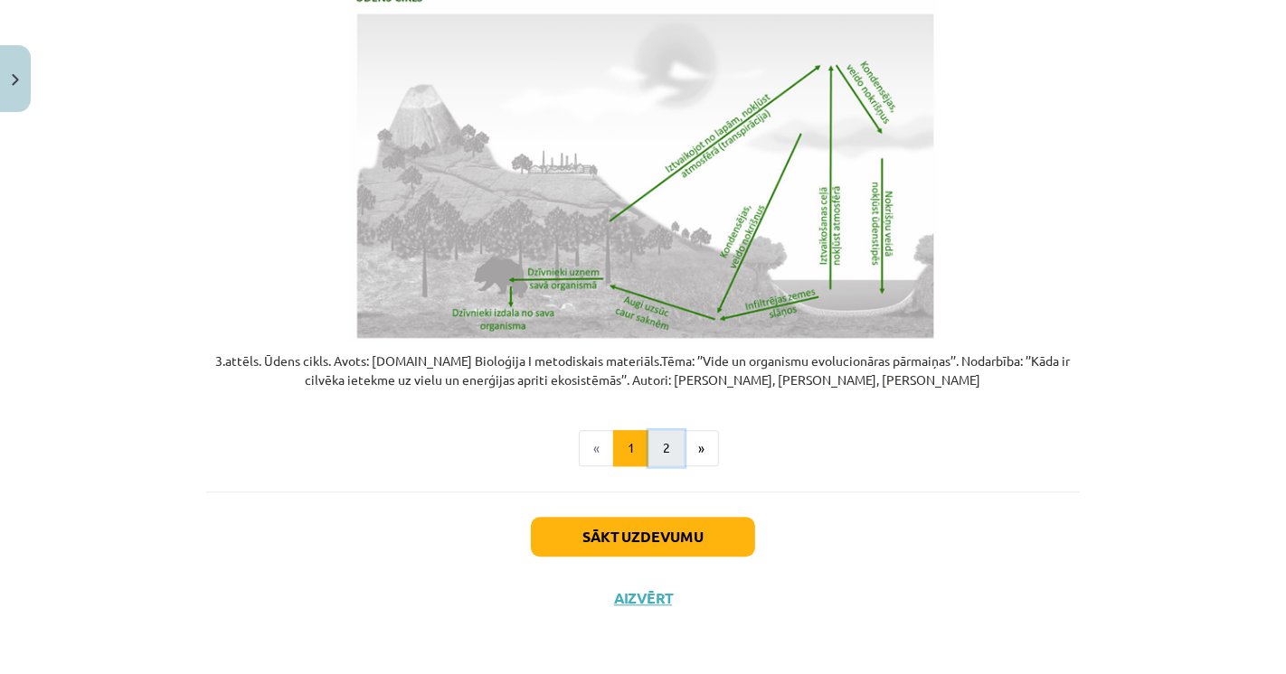
click at [661, 440] on button "2" at bounding box center [666, 448] width 36 height 36
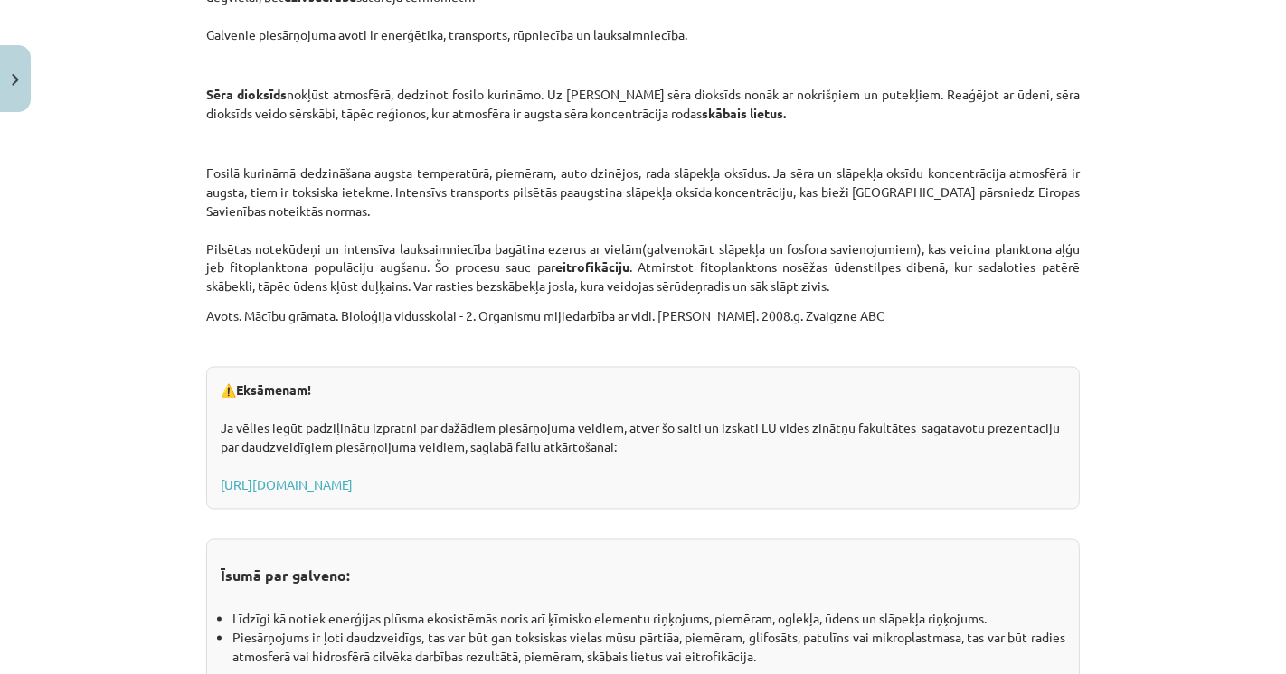
scroll to position [2957, 0]
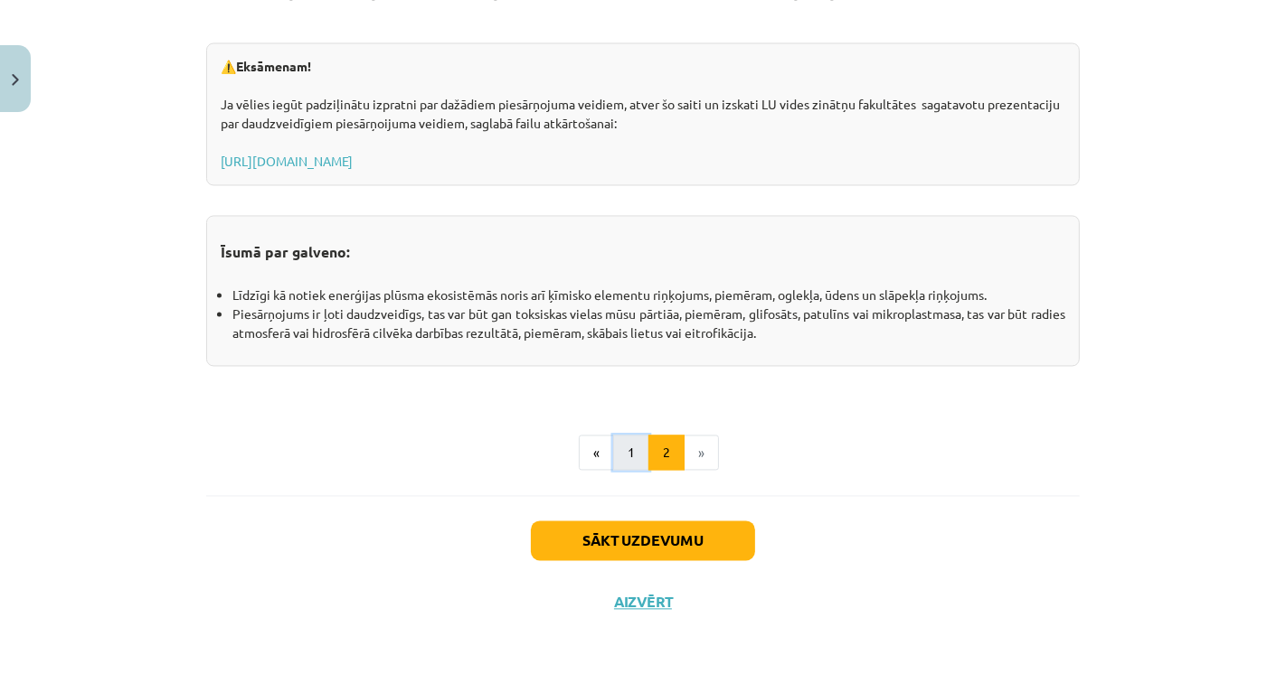
click at [632, 457] on button "1" at bounding box center [631, 453] width 36 height 36
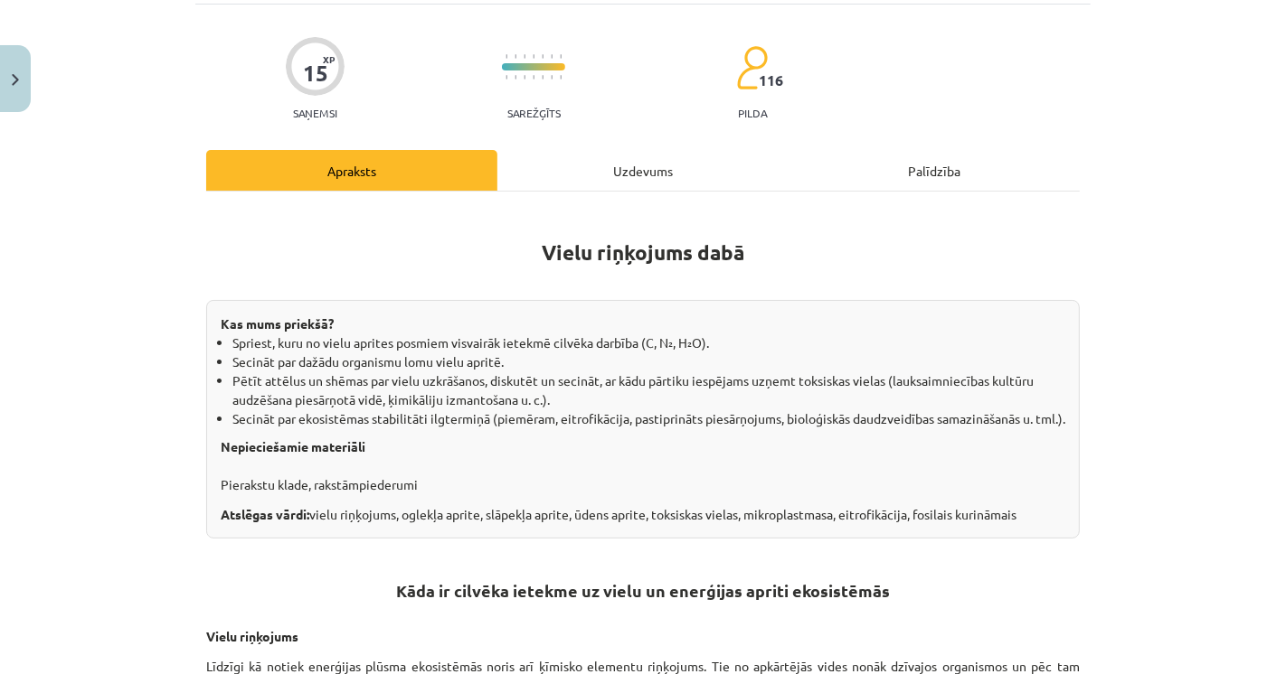
scroll to position [0, 0]
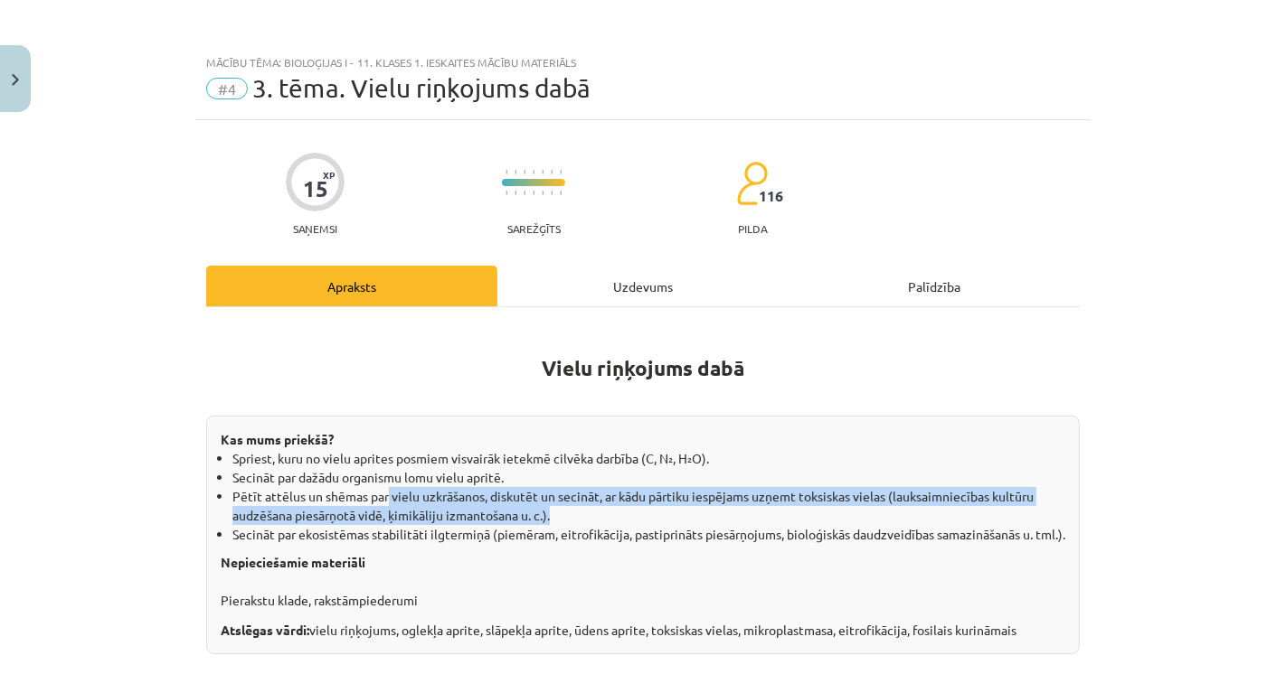
drag, startPoint x: 393, startPoint y: 501, endPoint x: 769, endPoint y: 510, distance: 376.2
click at [769, 510] on li "Pētīt attēlus un shēmas par vielu uzkrāšanos, diskutēt un secināt, ar kādu pārt…" at bounding box center [648, 506] width 833 height 38
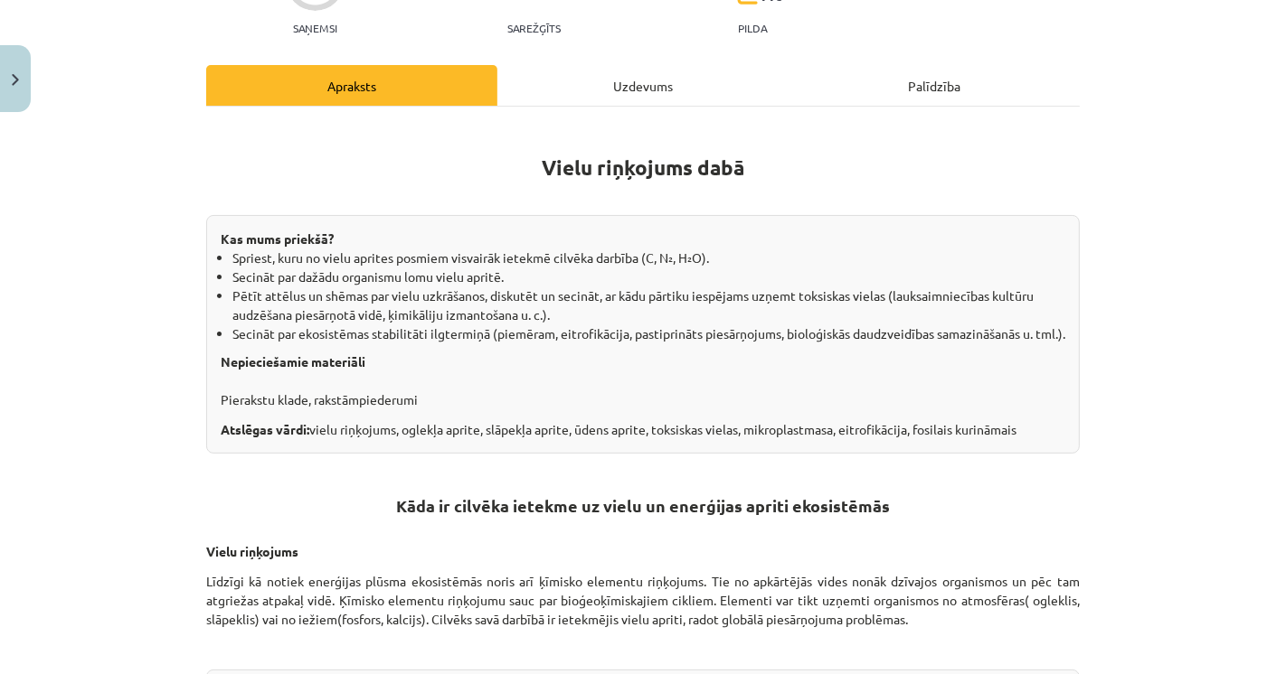
scroll to position [301, 0]
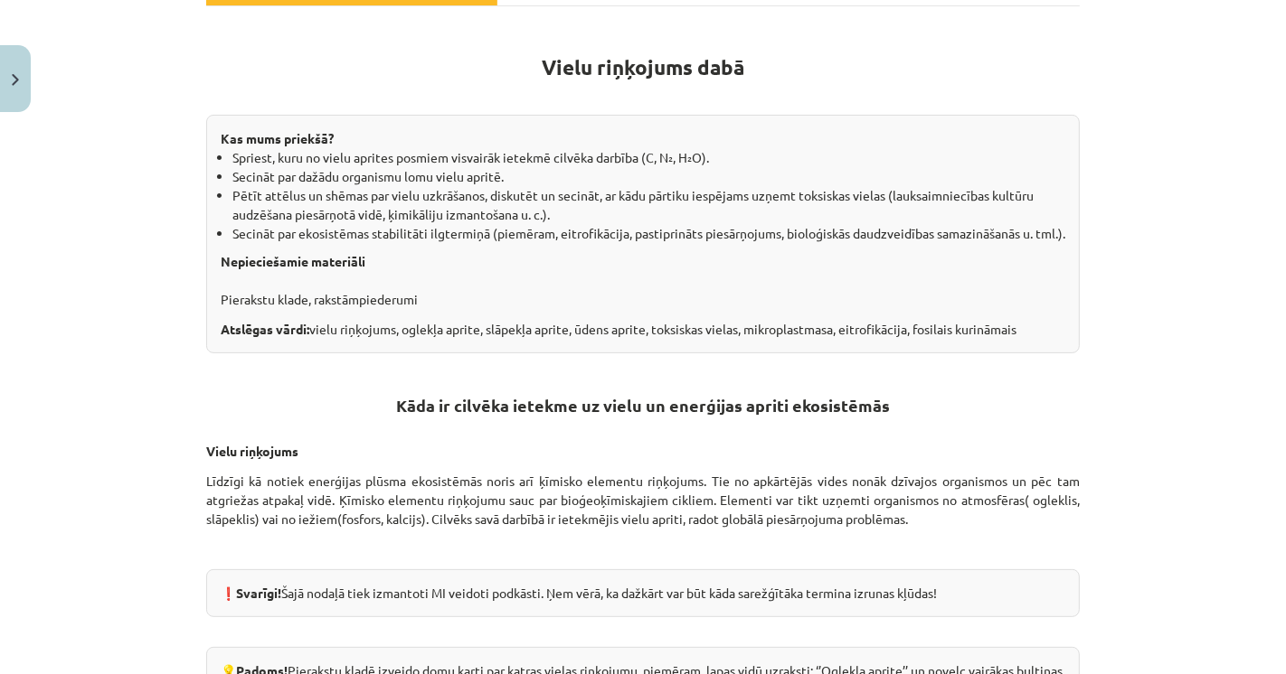
click at [127, 406] on div "Mācību tēma: Bioloģijas i - 11. klases 1. ieskaites mācību materiāls #4 3. tēma…" at bounding box center [643, 337] width 1286 height 674
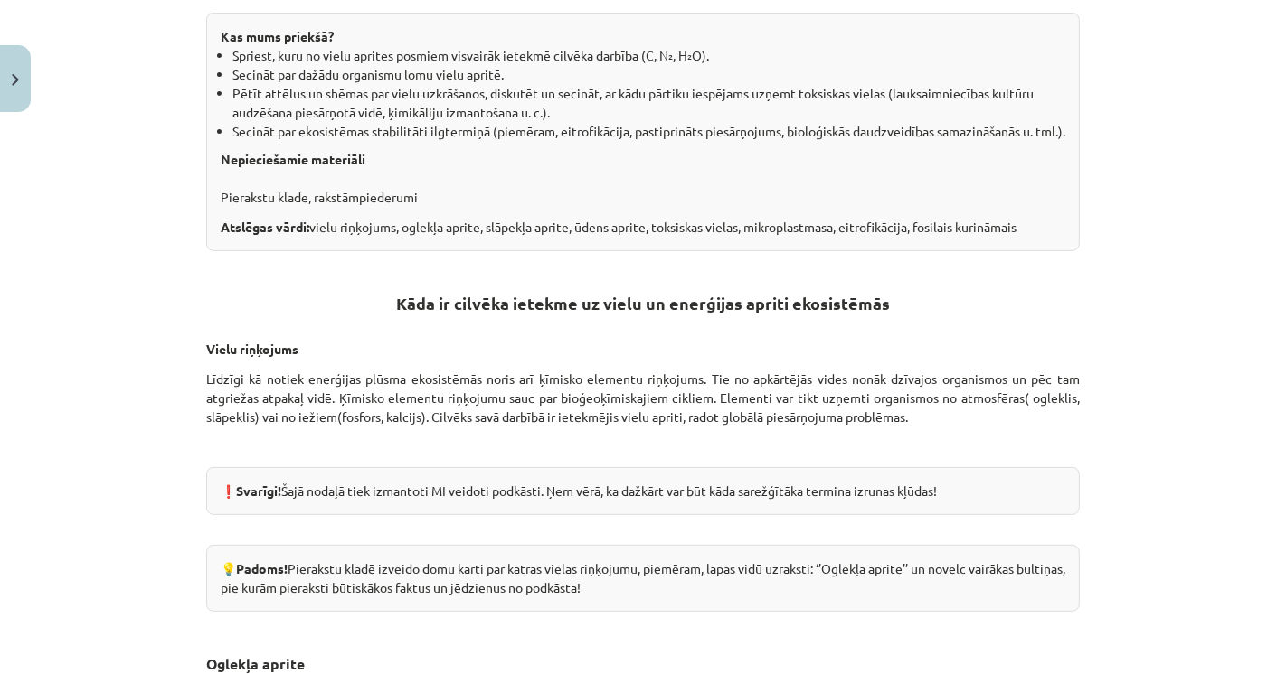
scroll to position [502, 0]
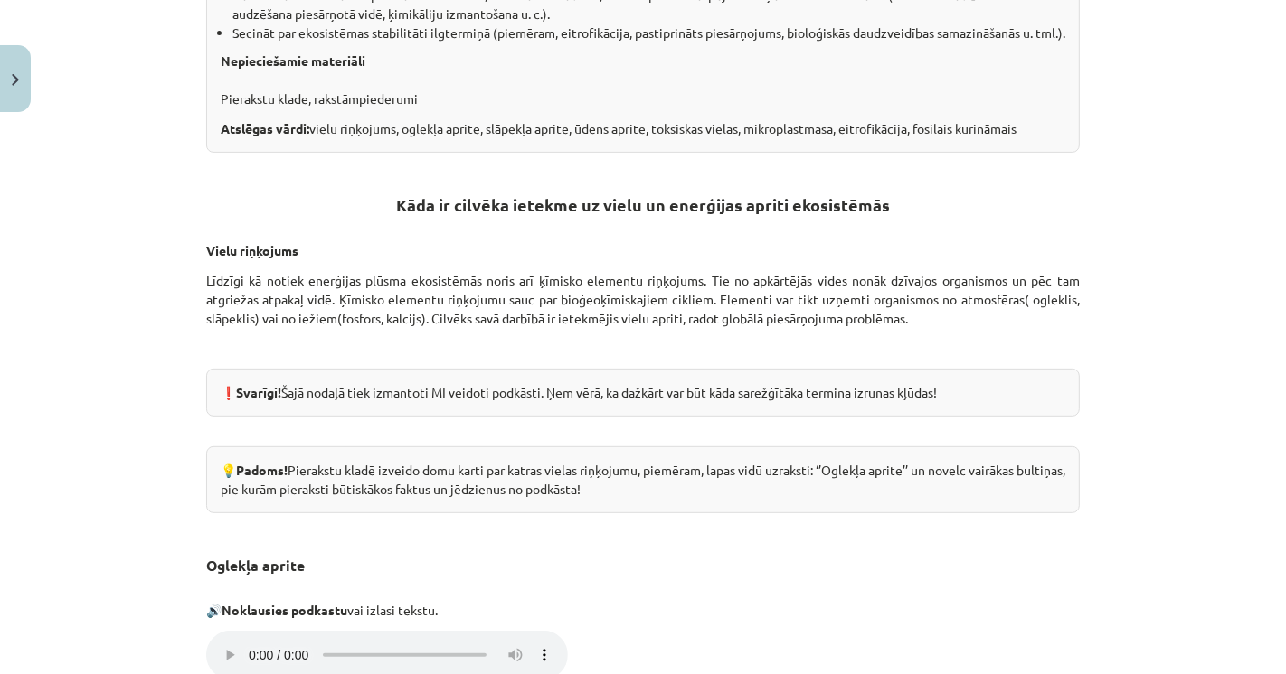
click at [500, 404] on div "❗ Svarīgi! Šajā nodaļā tiek izmantoti MI veidoti podkāsti. Ņem vērā, ka dažkārt…" at bounding box center [642, 393] width 873 height 48
click at [377, 411] on div "❗ Svarīgi! Šajā nodaļā tiek izmantoti MI veidoti podkāsti. Ņem vērā, ka dažkārt…" at bounding box center [642, 393] width 873 height 48
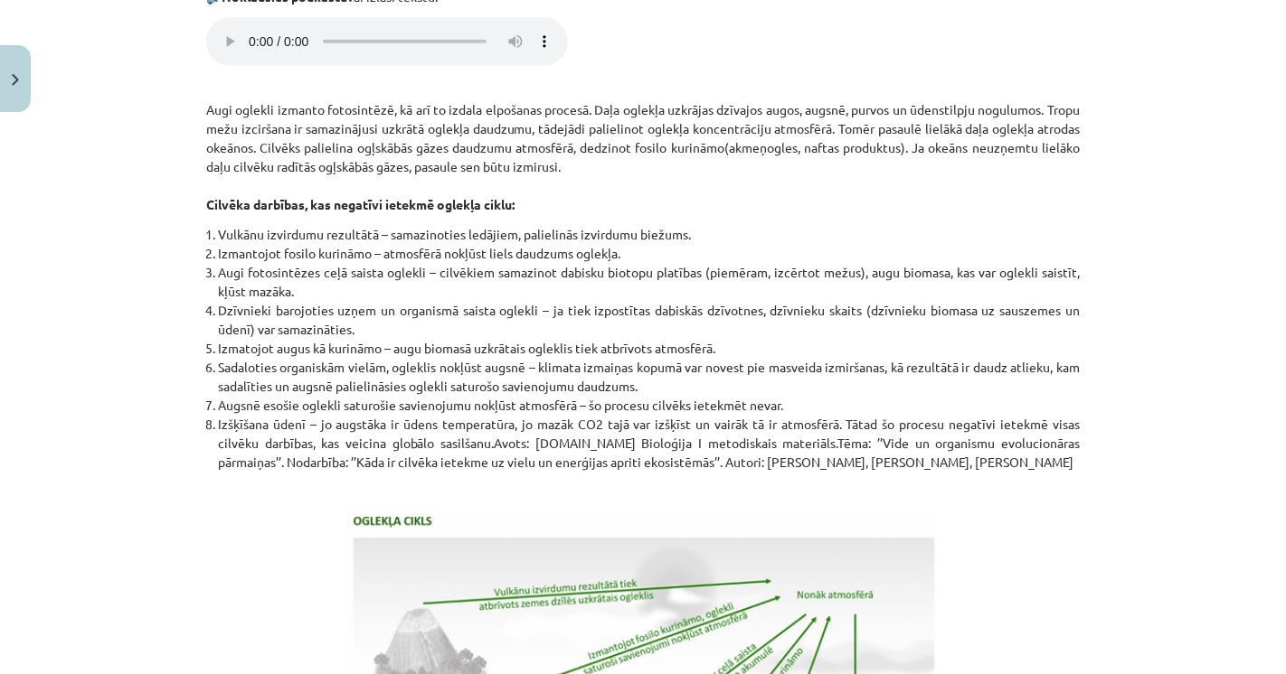
scroll to position [1105, 0]
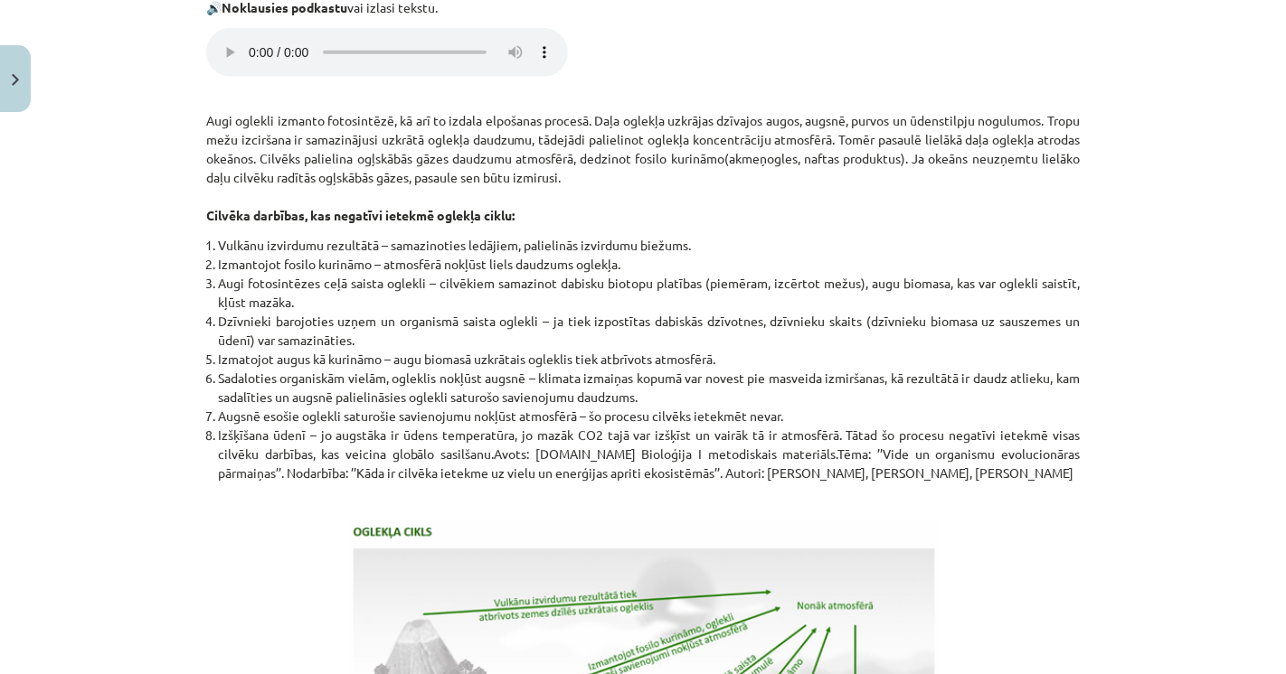
click at [182, 81] on div "Mācību tēma: Bioloģijas i - 11. klases 1. ieskaites mācību materiāls #4 3. tēma…" at bounding box center [643, 337] width 1286 height 674
click at [139, 115] on div "Mācību tēma: Bioloģijas i - 11. klases 1. ieskaites mācību materiāls #4 3. tēma…" at bounding box center [643, 337] width 1286 height 674
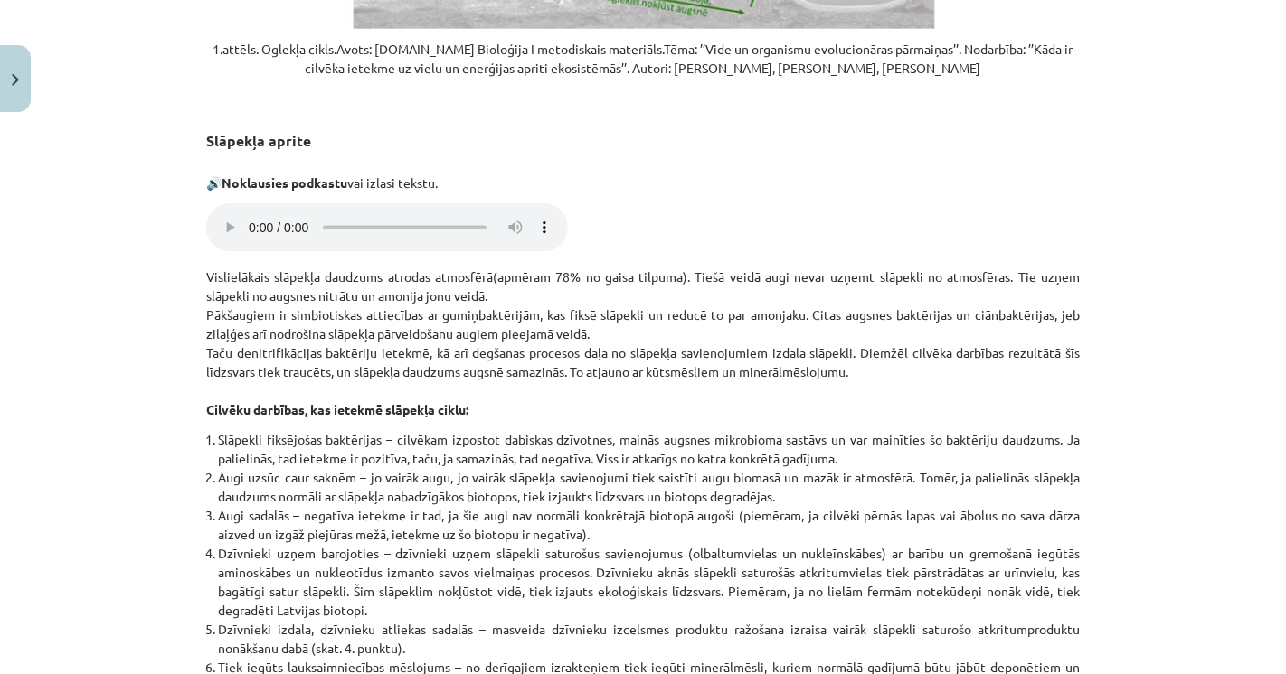
scroll to position [1974, 0]
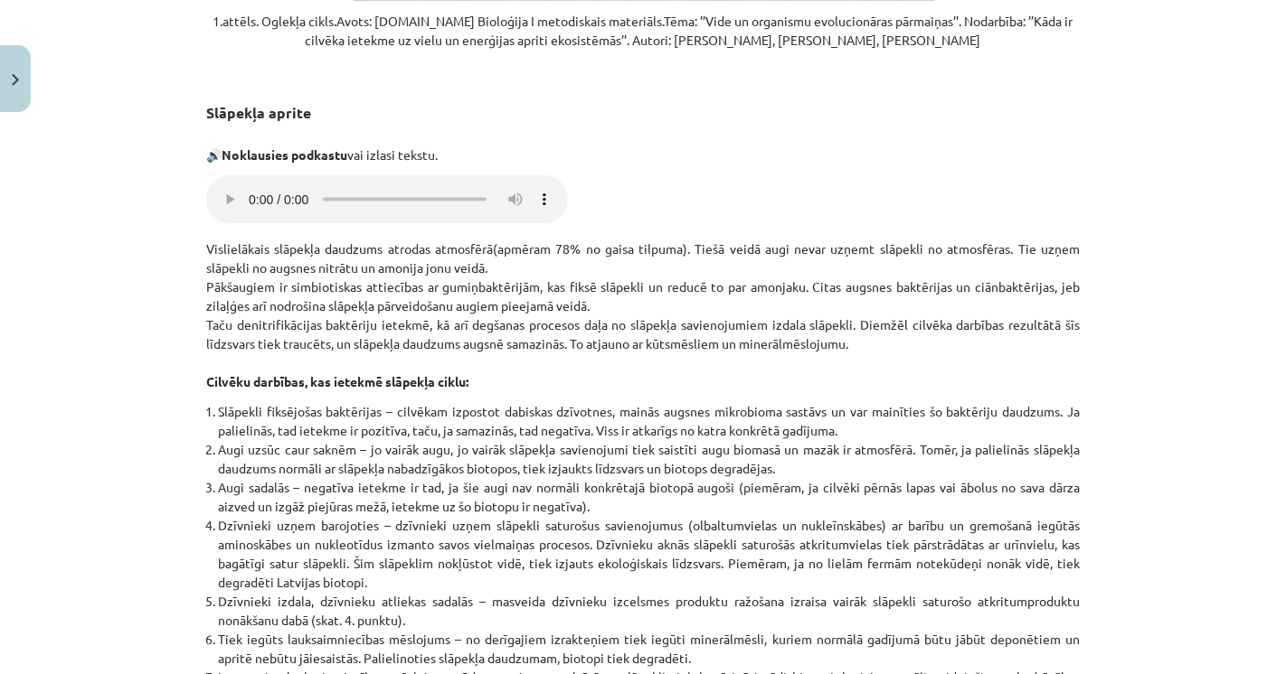
click at [137, 369] on div "Mācību tēma: Bioloģijas i - 11. klases 1. ieskaites mācību materiāls #4 3. tēma…" at bounding box center [643, 337] width 1286 height 674
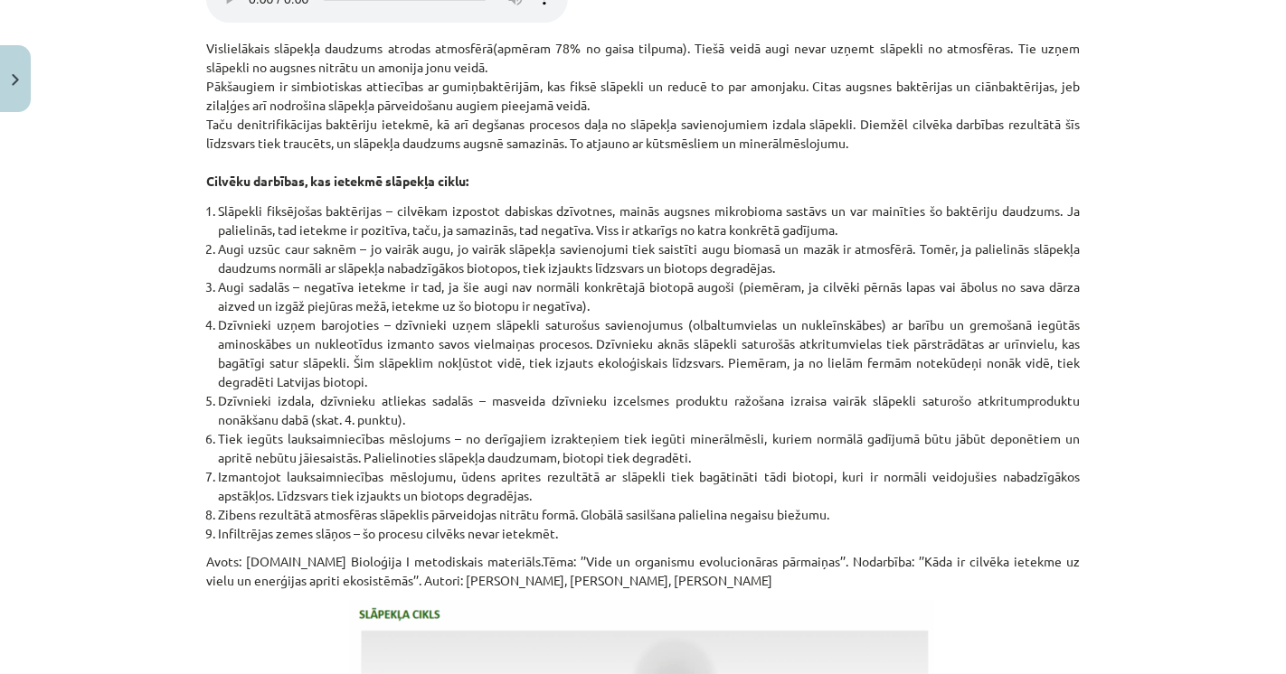
scroll to position [2276, 0]
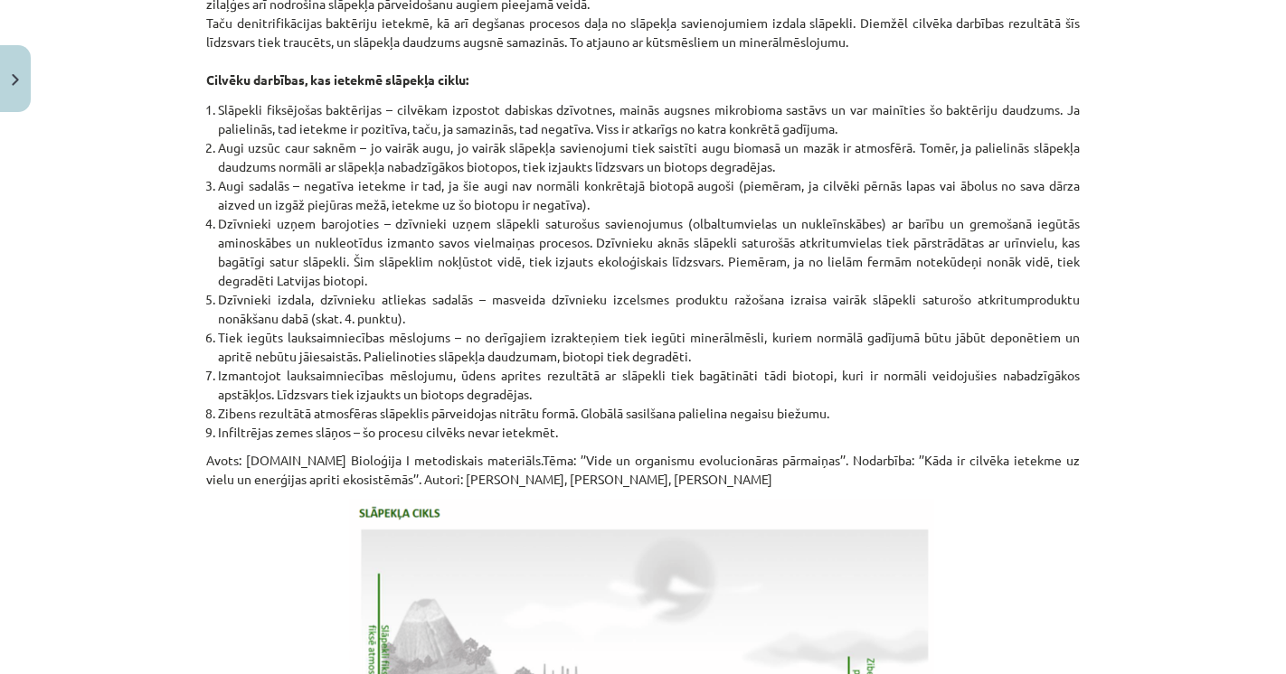
click at [115, 388] on div "Mācību tēma: Bioloģijas i - 11. klases 1. ieskaites mācību materiāls #4 3. tēma…" at bounding box center [643, 337] width 1286 height 674
